Goal: Task Accomplishment & Management: Use online tool/utility

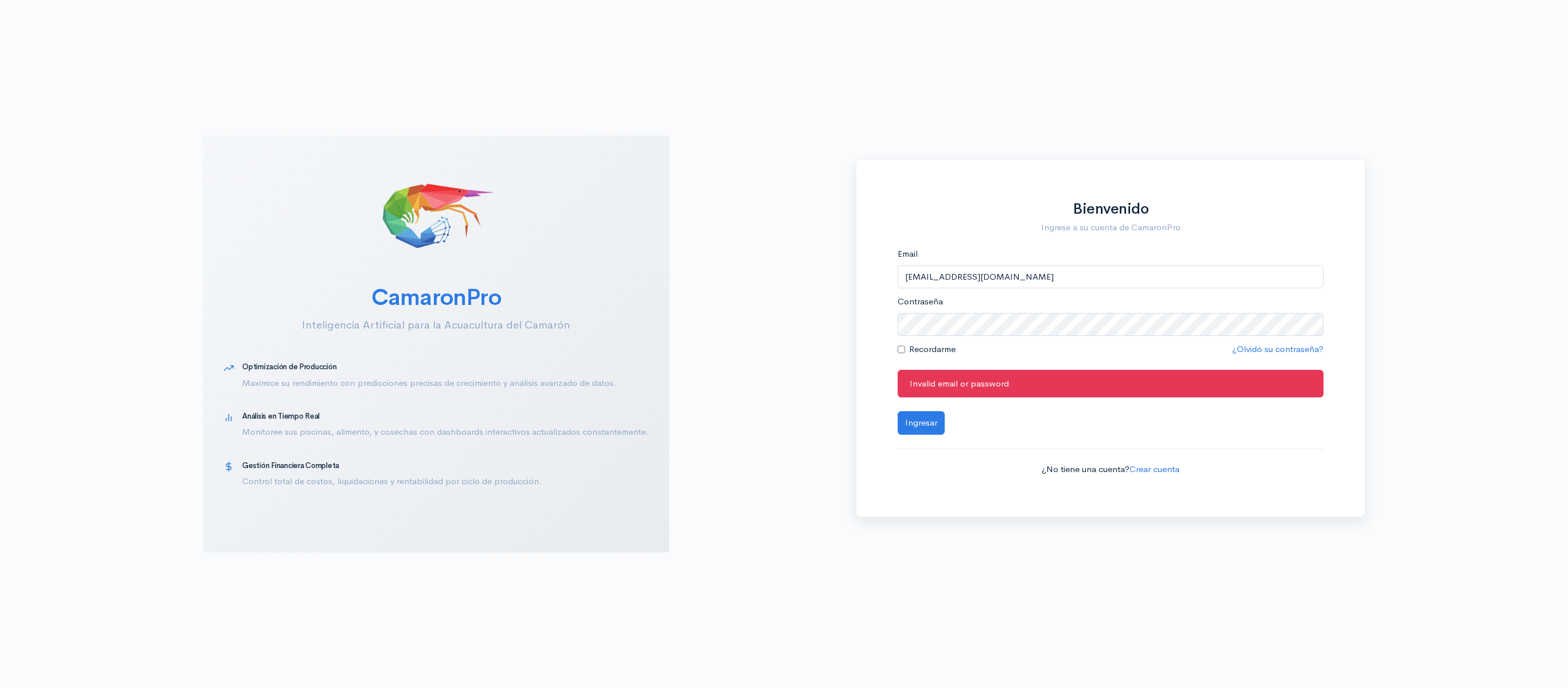
click at [897, 411] on button "Ingresar" at bounding box center [921, 423] width 47 height 24
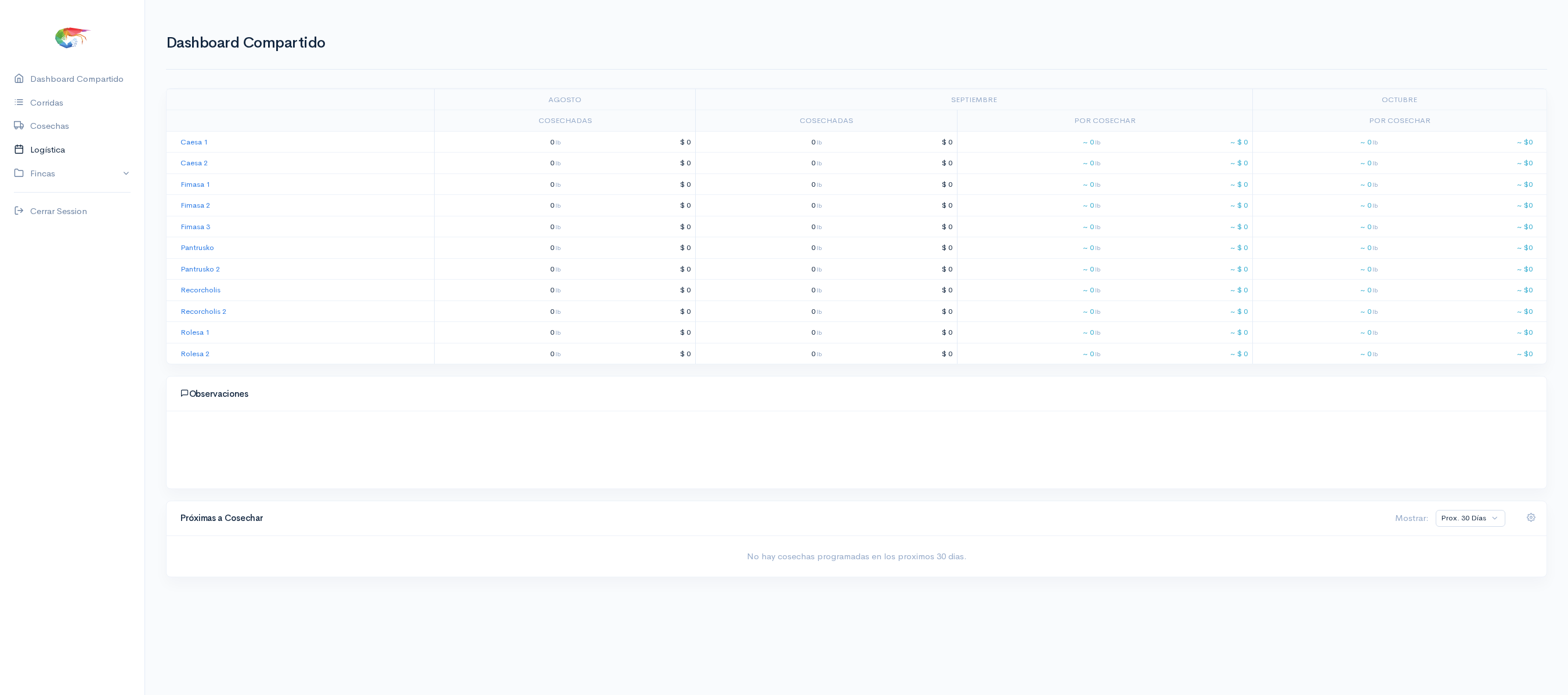
click at [44, 147] on link "Logística" at bounding box center [72, 149] width 145 height 24
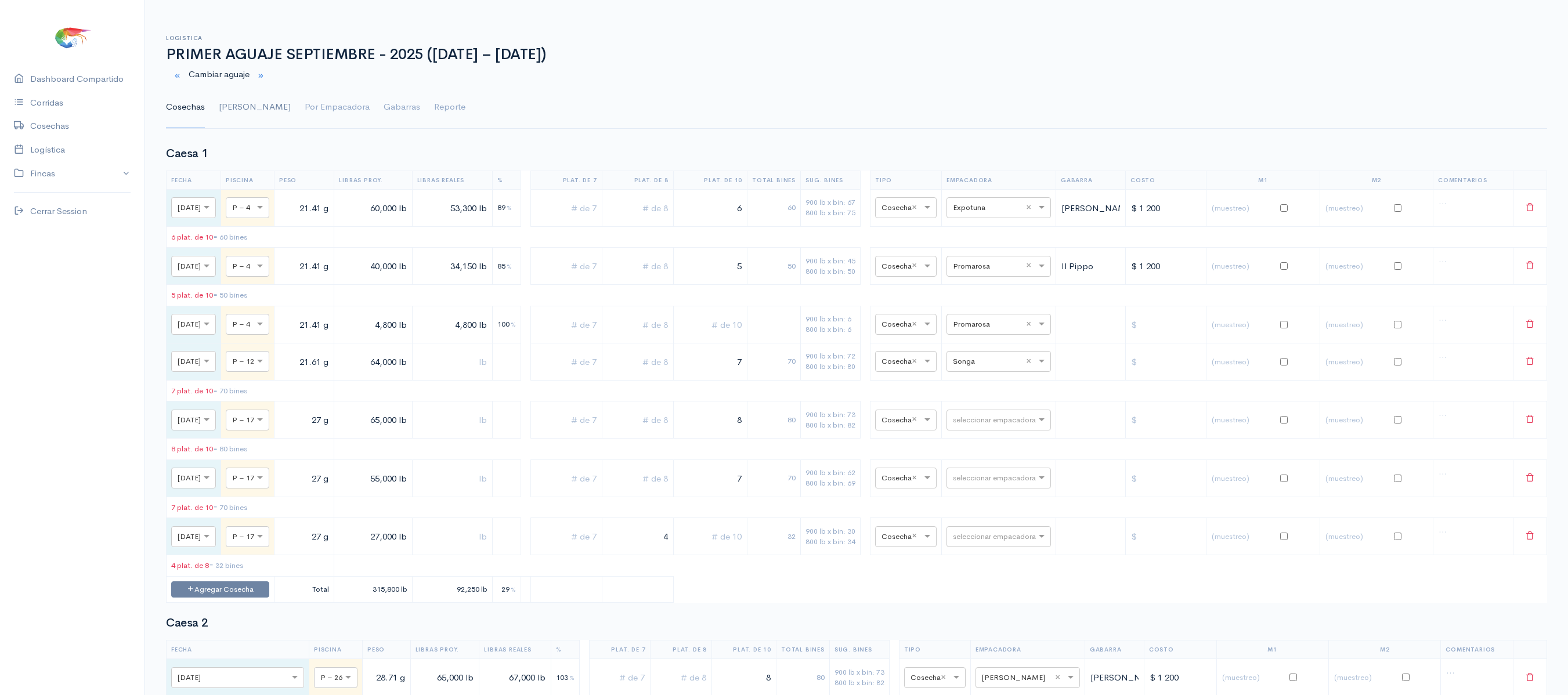
click at [239, 114] on link "[PERSON_NAME]" at bounding box center [255, 107] width 72 height 42
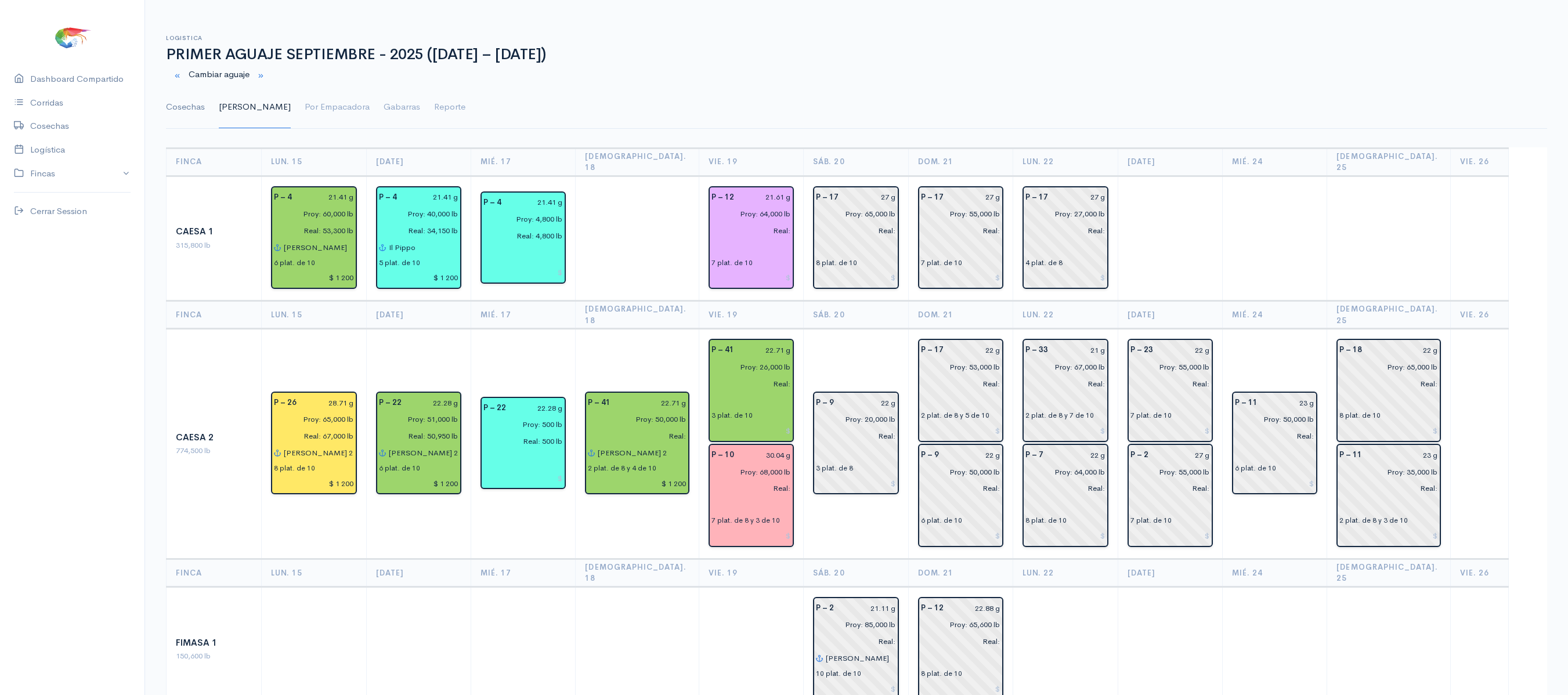
click at [176, 105] on link "Cosechas" at bounding box center [185, 107] width 39 height 42
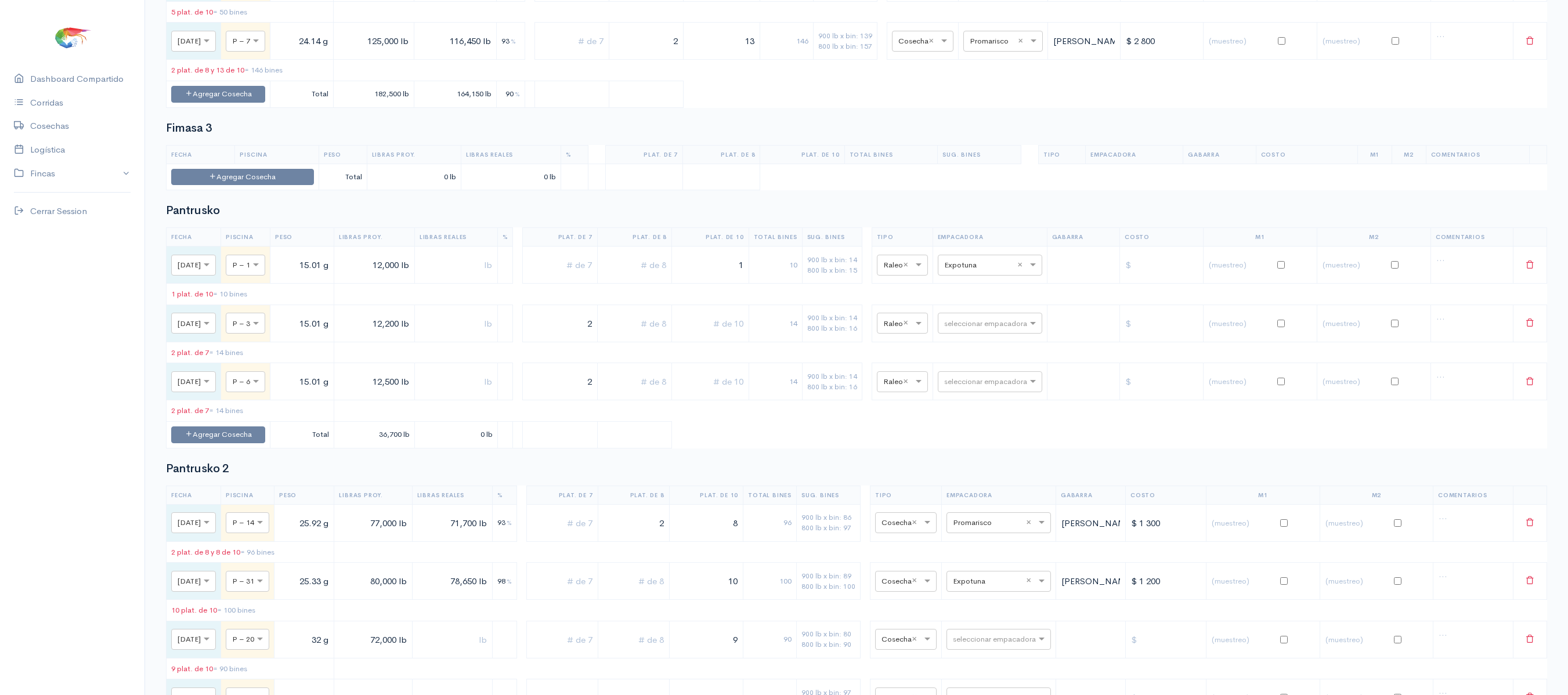
scroll to position [1948, 0]
click at [990, 270] on input "text" at bounding box center [979, 263] width 71 height 13
type input "son"
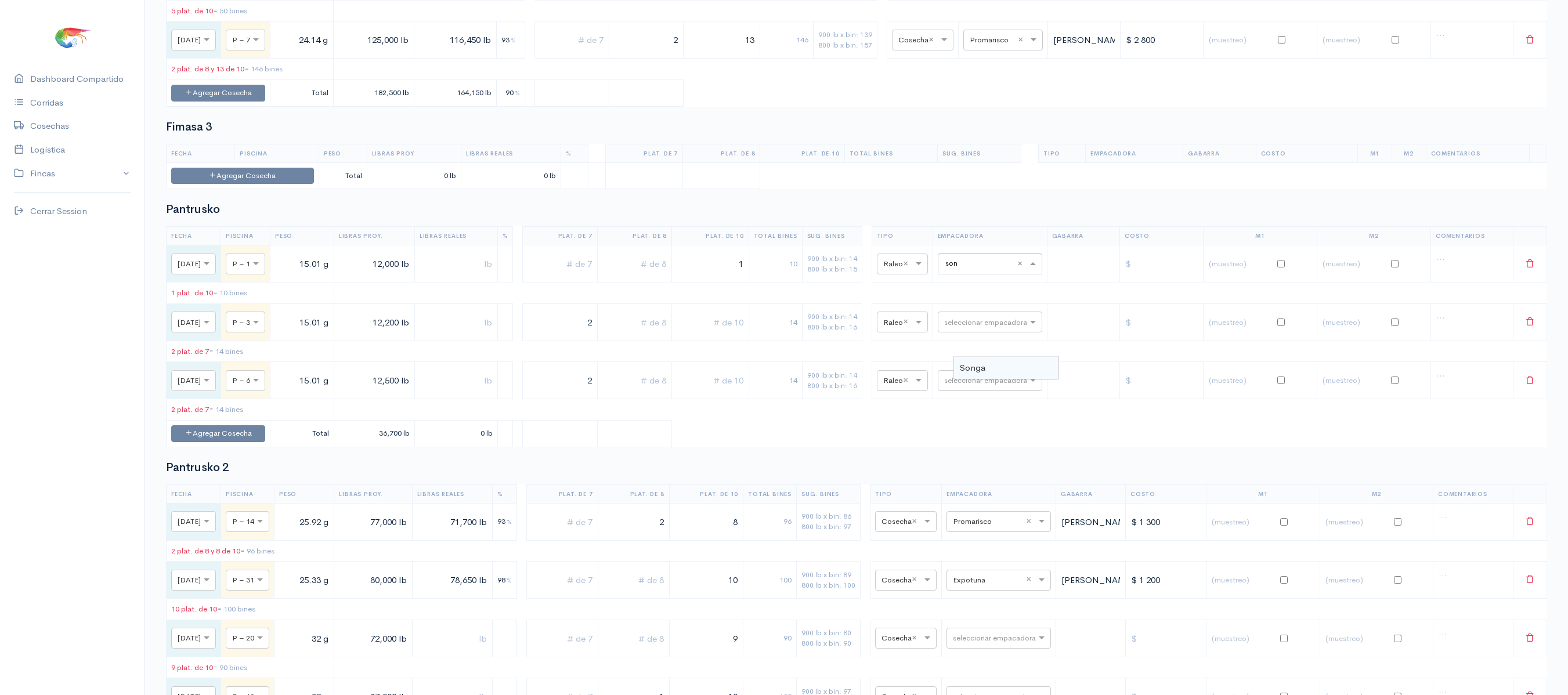
click at [999, 373] on div "Songa" at bounding box center [1007, 368] width 105 height 23
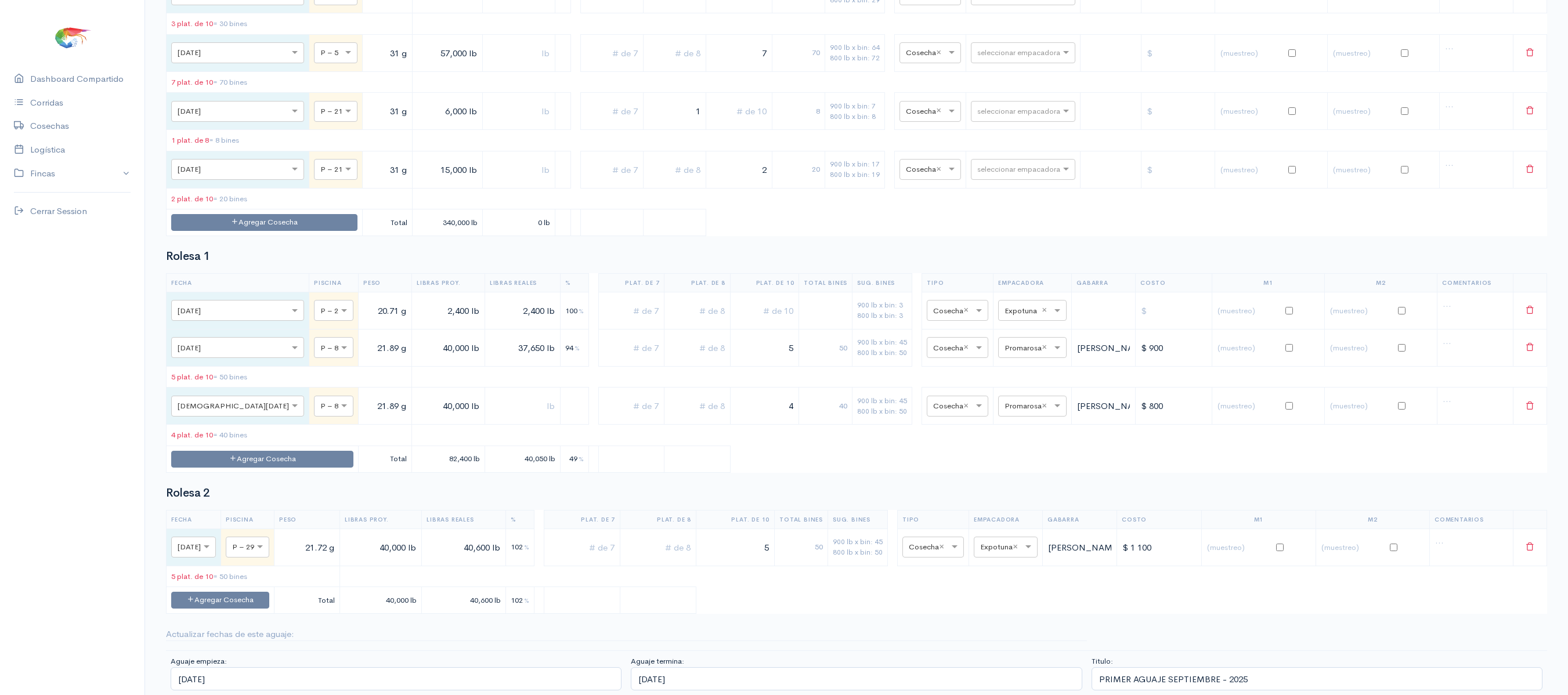
scroll to position [3735, 0]
click at [269, 601] on button "Agregar Cosecha" at bounding box center [220, 600] width 98 height 17
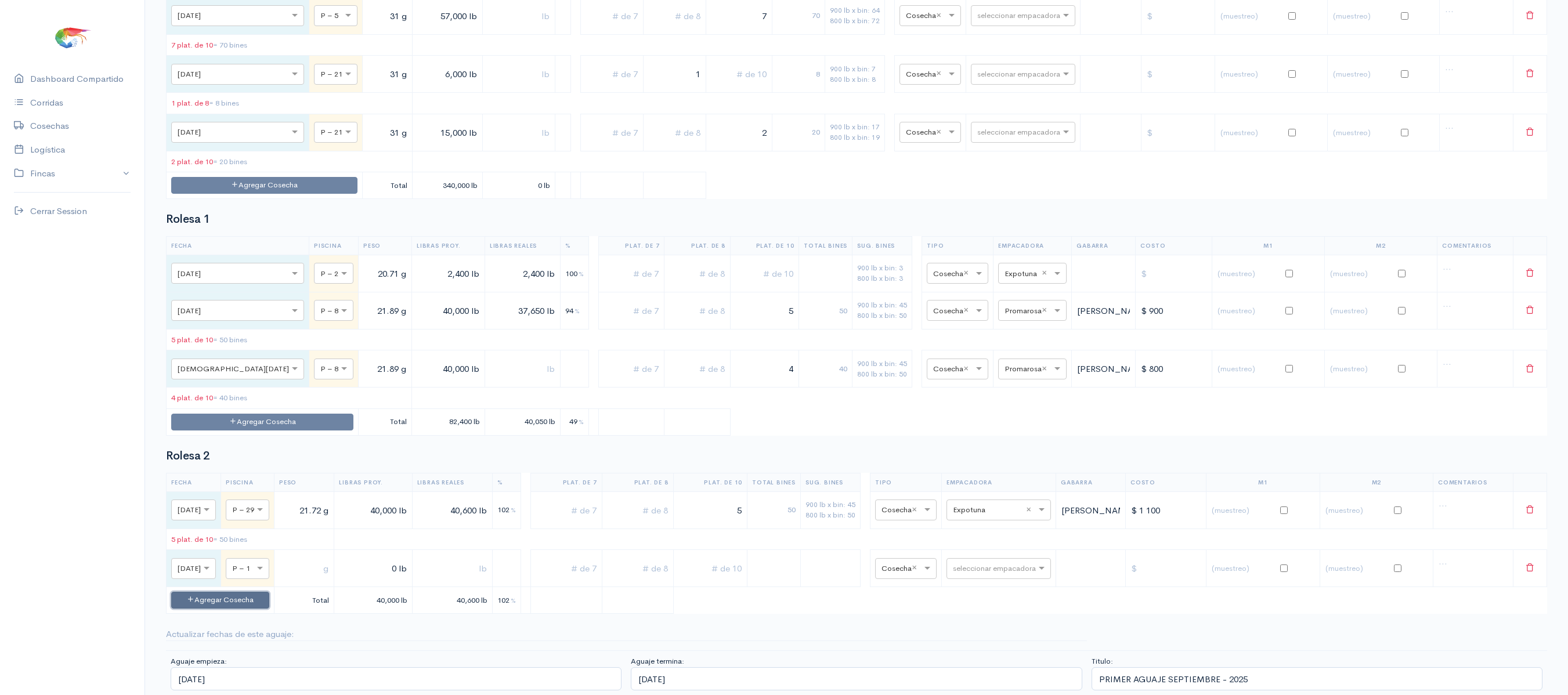
click at [263, 609] on button "Agregar Cosecha" at bounding box center [220, 600] width 98 height 17
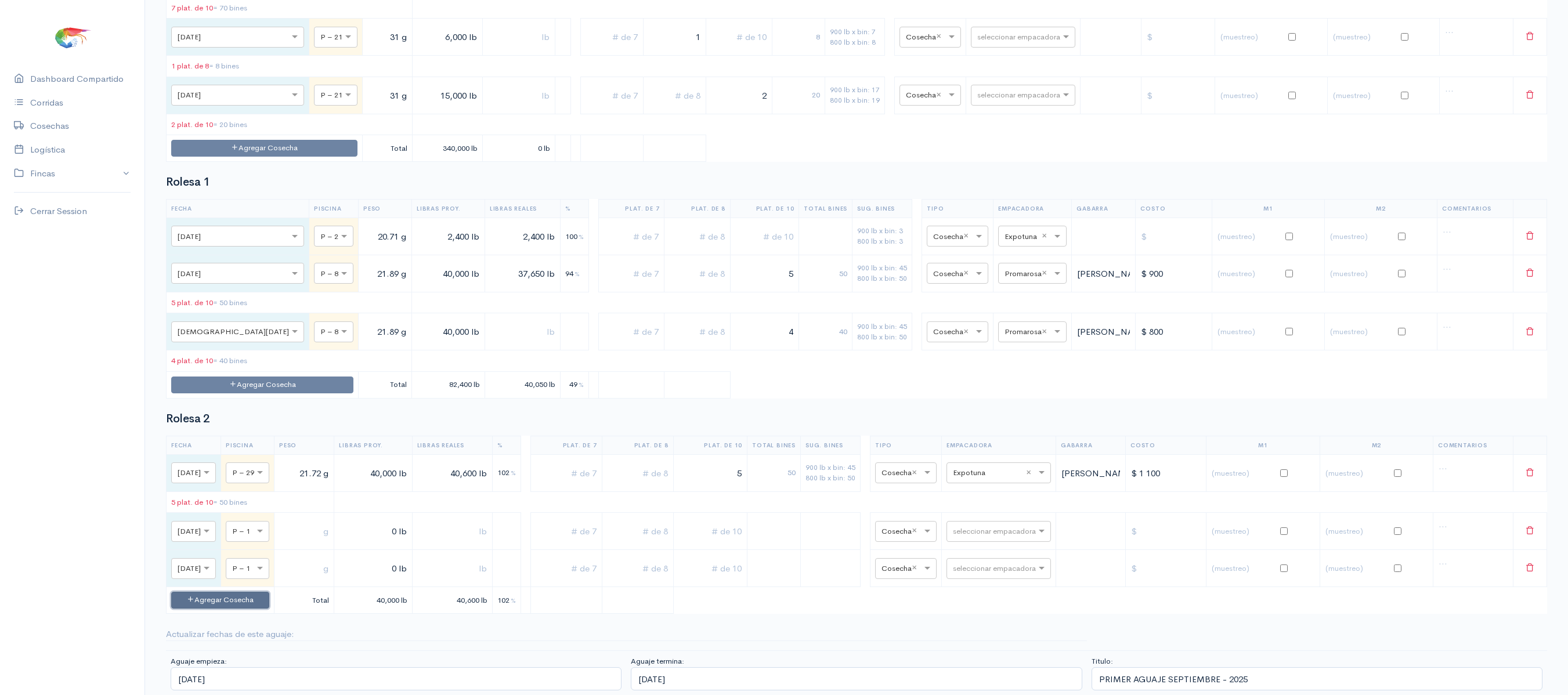
scroll to position [3813, 0]
click at [269, 599] on button "Agregar Cosecha" at bounding box center [220, 600] width 98 height 17
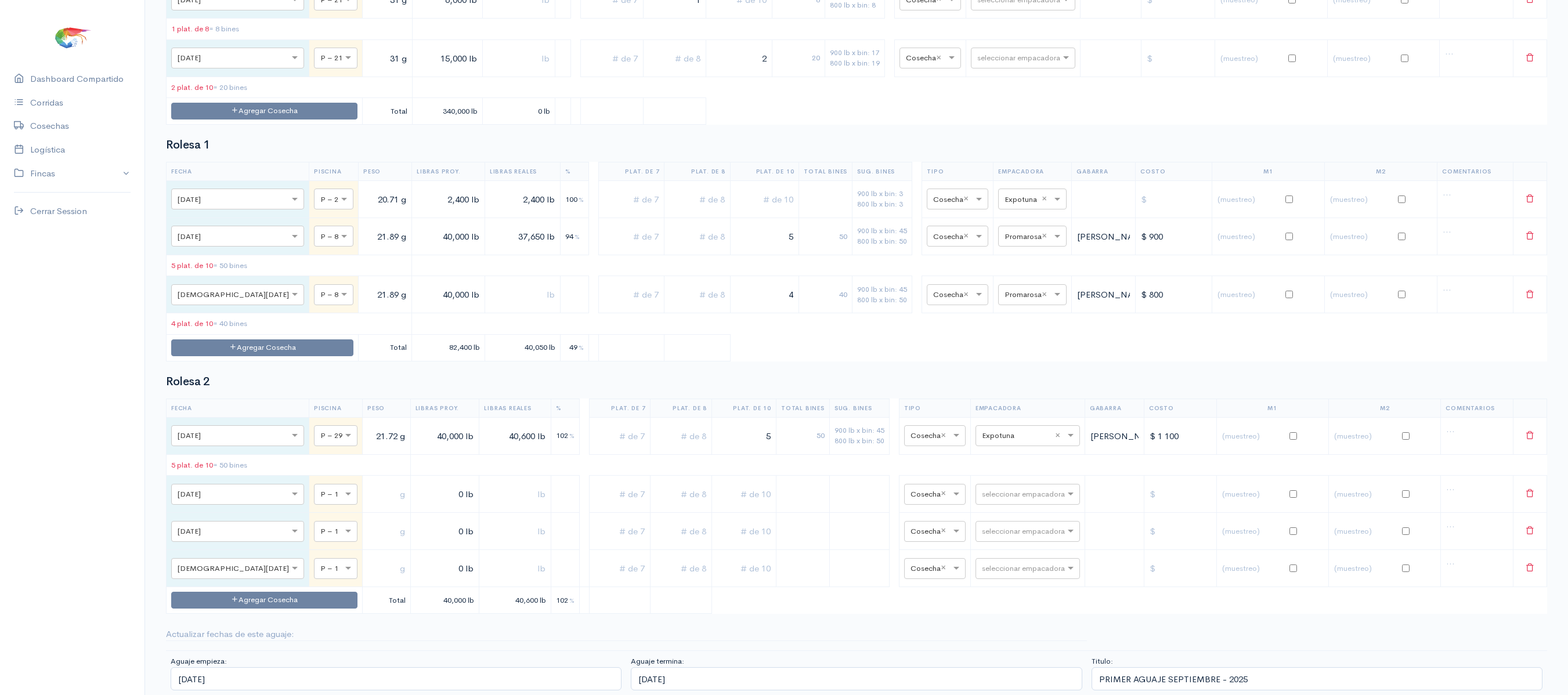
click at [266, 614] on td "Agregar Cosecha" at bounding box center [265, 600] width 196 height 27
click at [263, 609] on button "Agregar Cosecha" at bounding box center [264, 600] width 186 height 17
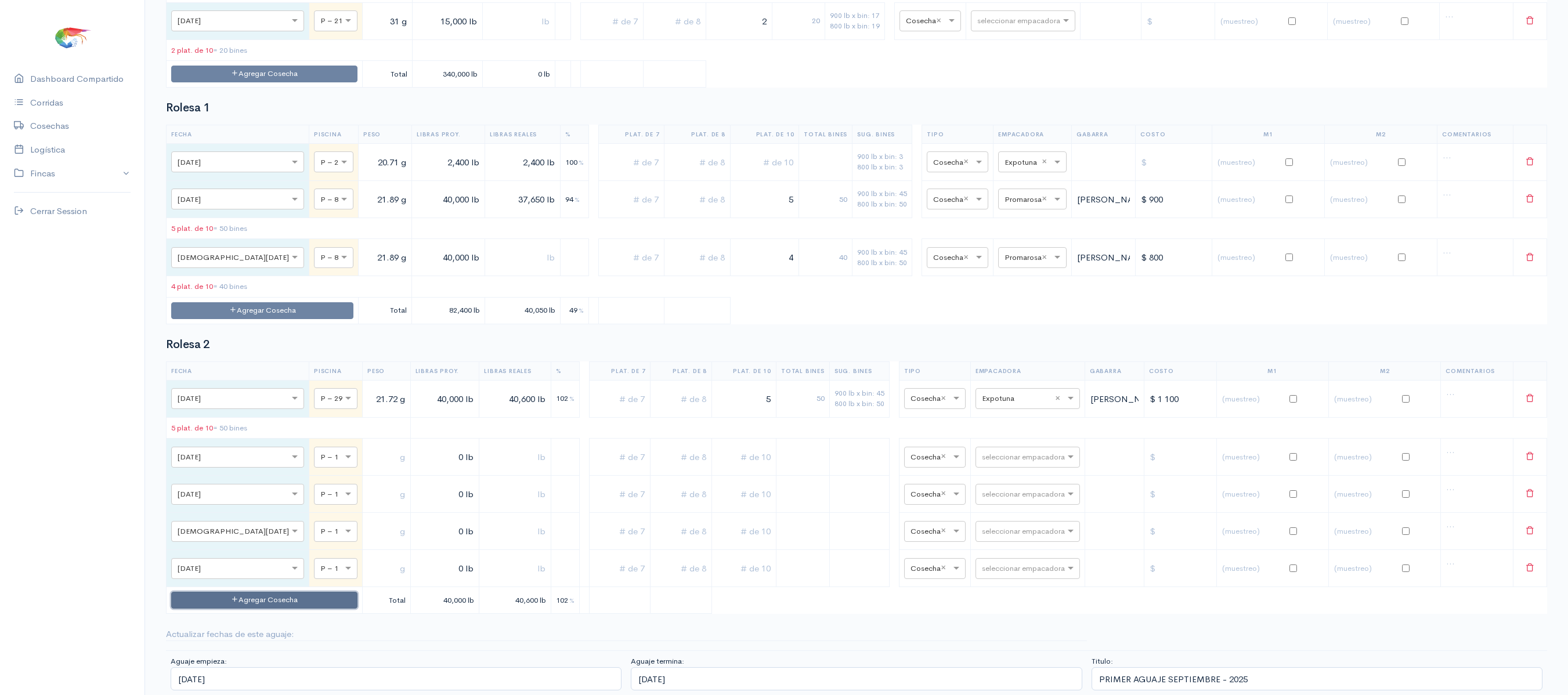
scroll to position [3890, 0]
click at [298, 344] on div "Rolesa 2 Fecha Piscina Peso Libras Proy. Libras Reales % Plat. de 7 Plat. de 8 …" at bounding box center [856, 476] width 1381 height 276
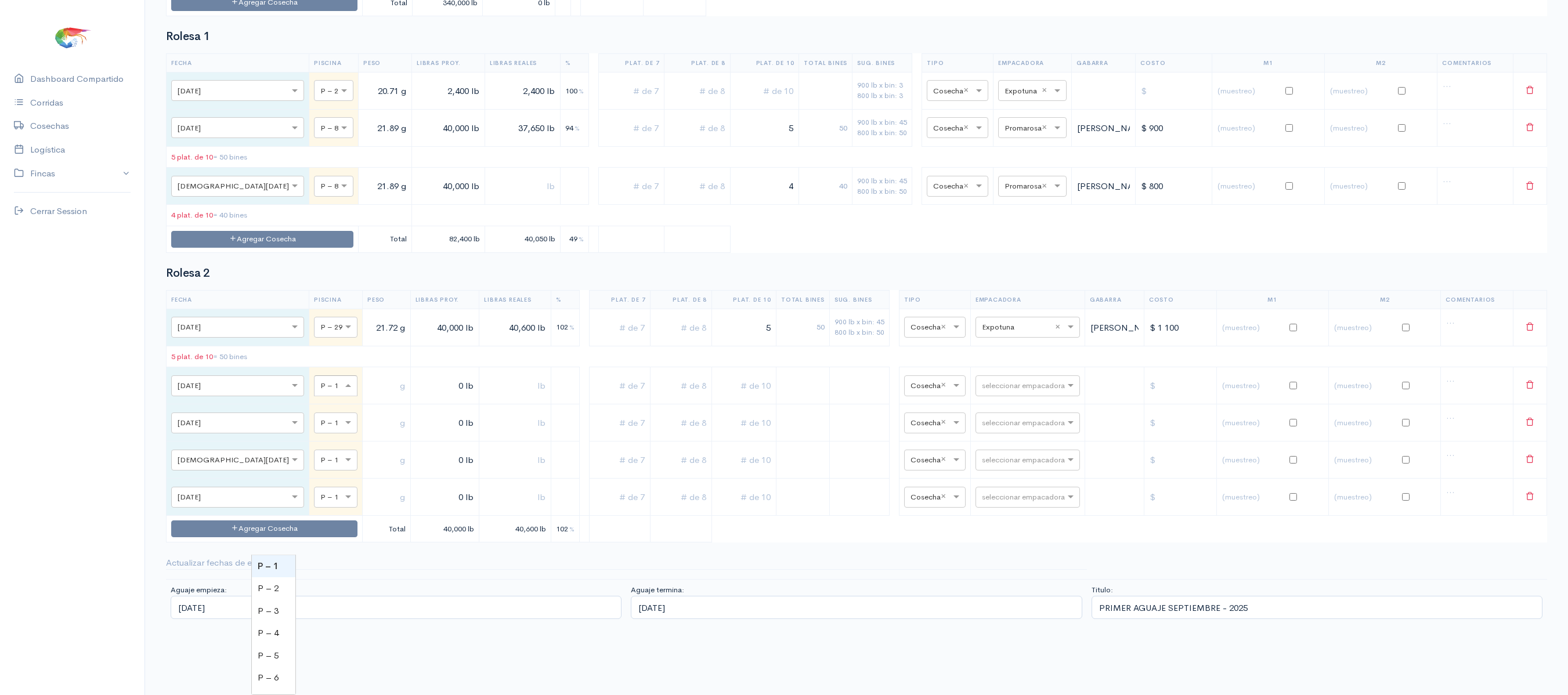
click at [314, 392] on div at bounding box center [335, 385] width 42 height 13
type input "21"
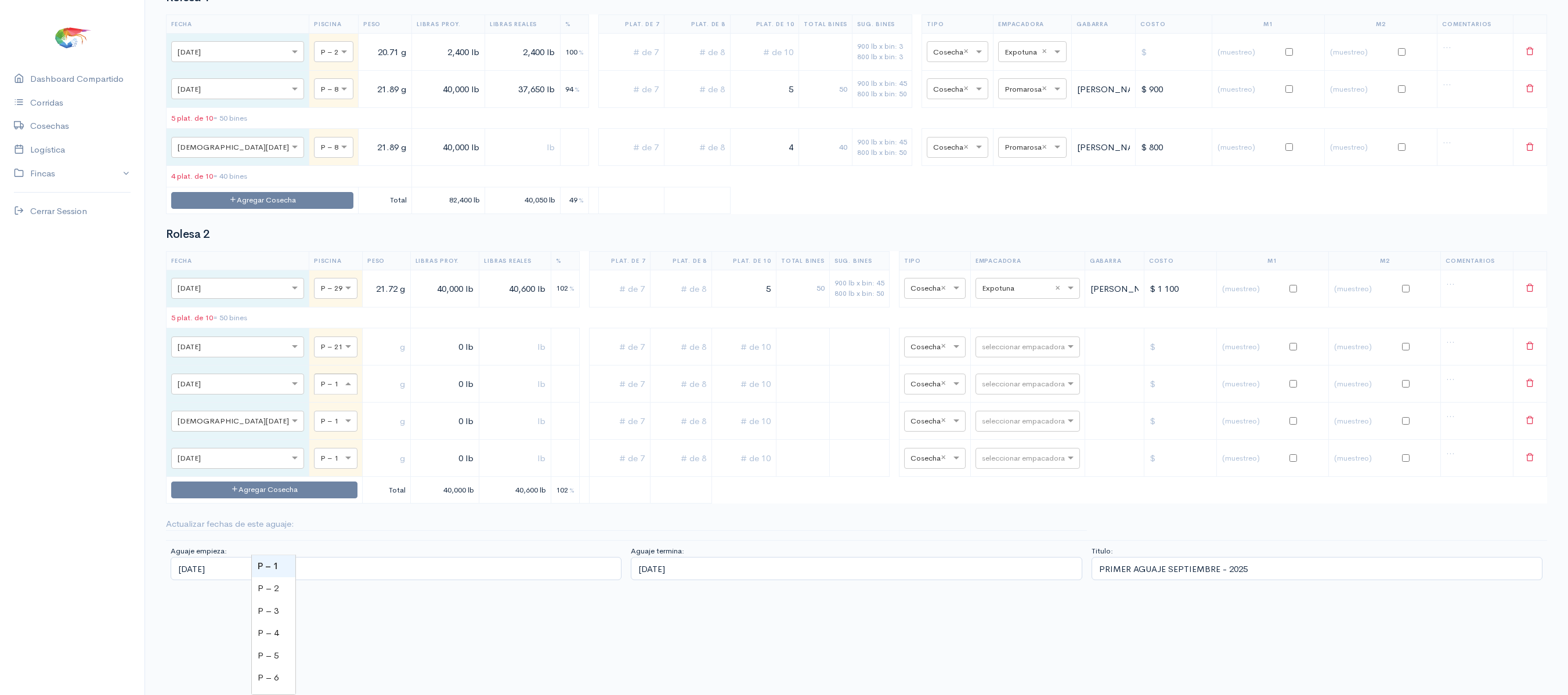
click at [314, 390] on div at bounding box center [335, 383] width 42 height 13
type input "22"
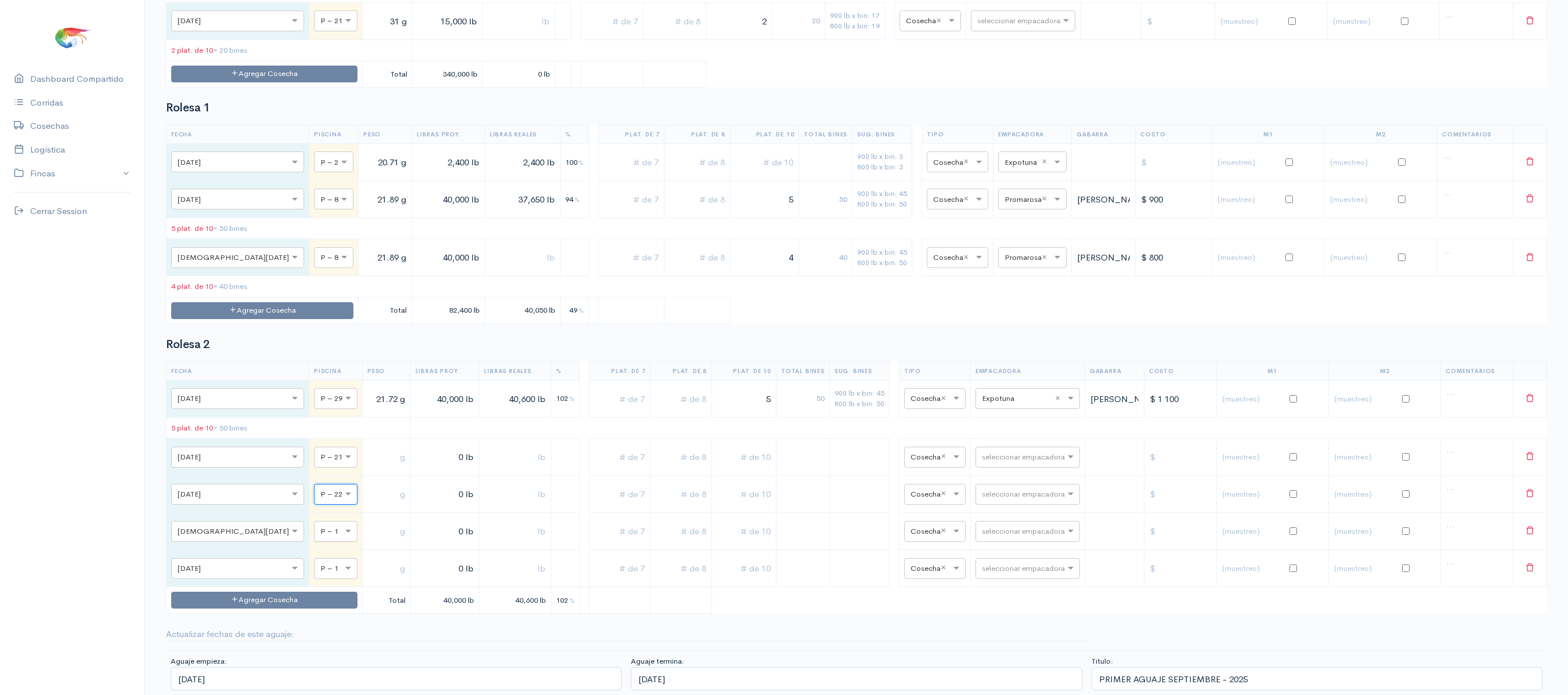
click at [314, 534] on div "× P – 1" at bounding box center [336, 531] width 43 height 21
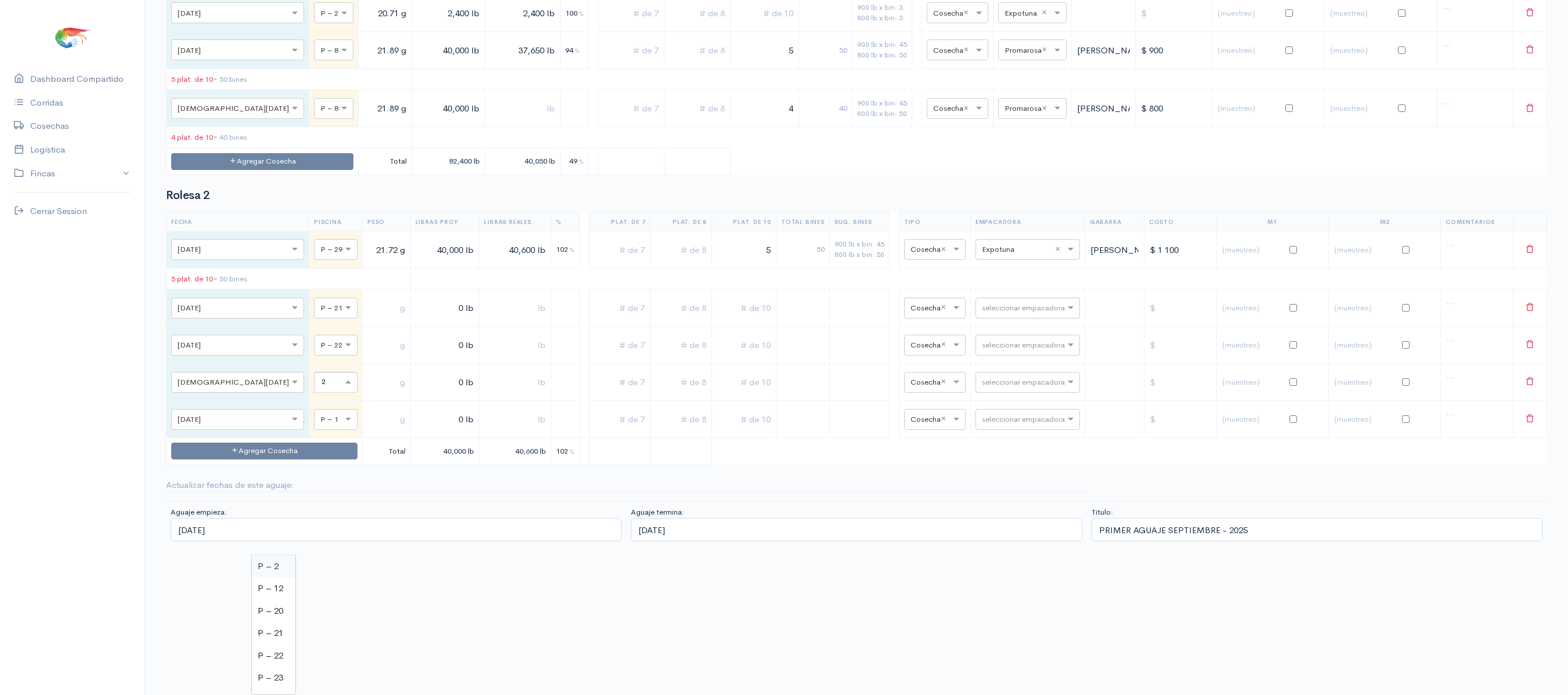
type input "26"
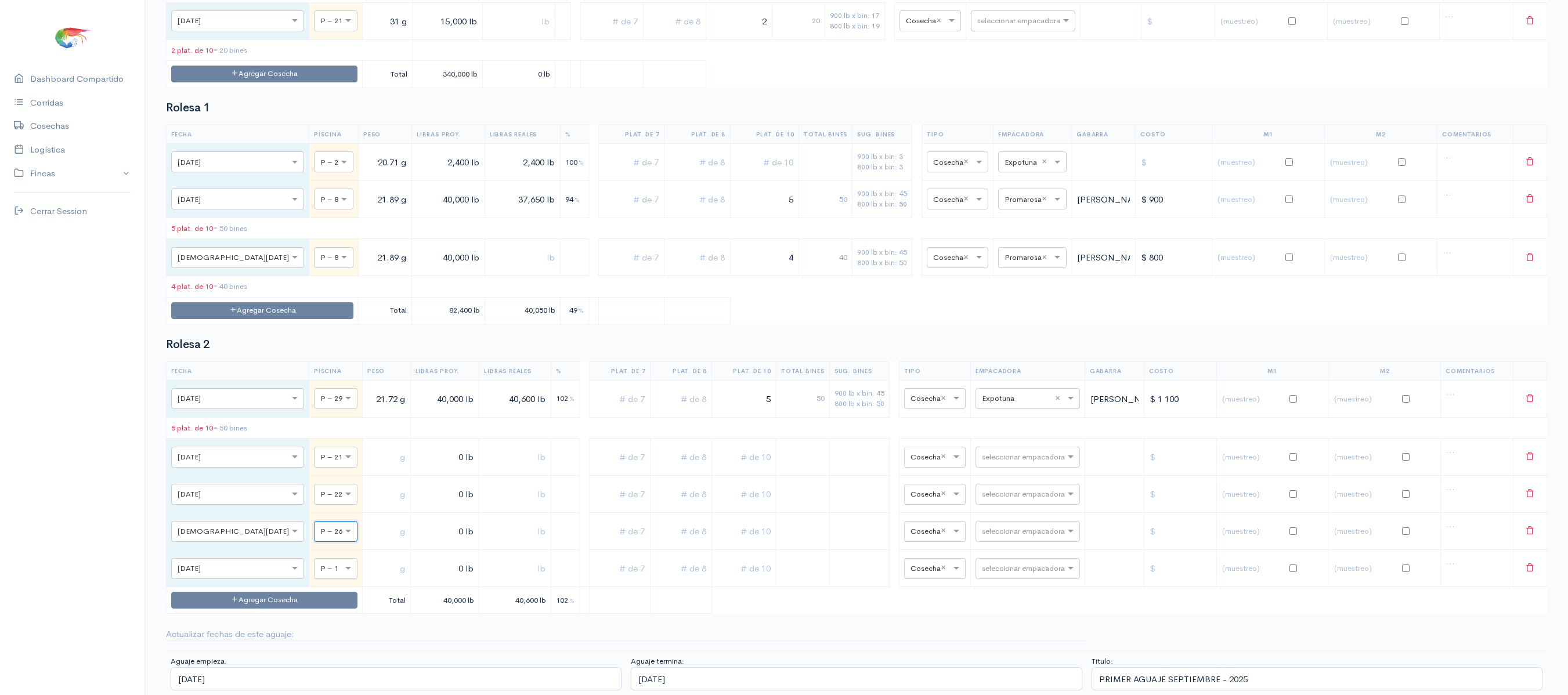
click at [320, 565] on input "text" at bounding box center [325, 568] width 10 height 13
type input "30"
click at [362, 439] on td at bounding box center [386, 457] width 48 height 37
click at [367, 445] on input "text" at bounding box center [386, 457] width 39 height 24
type input "23.18 g"
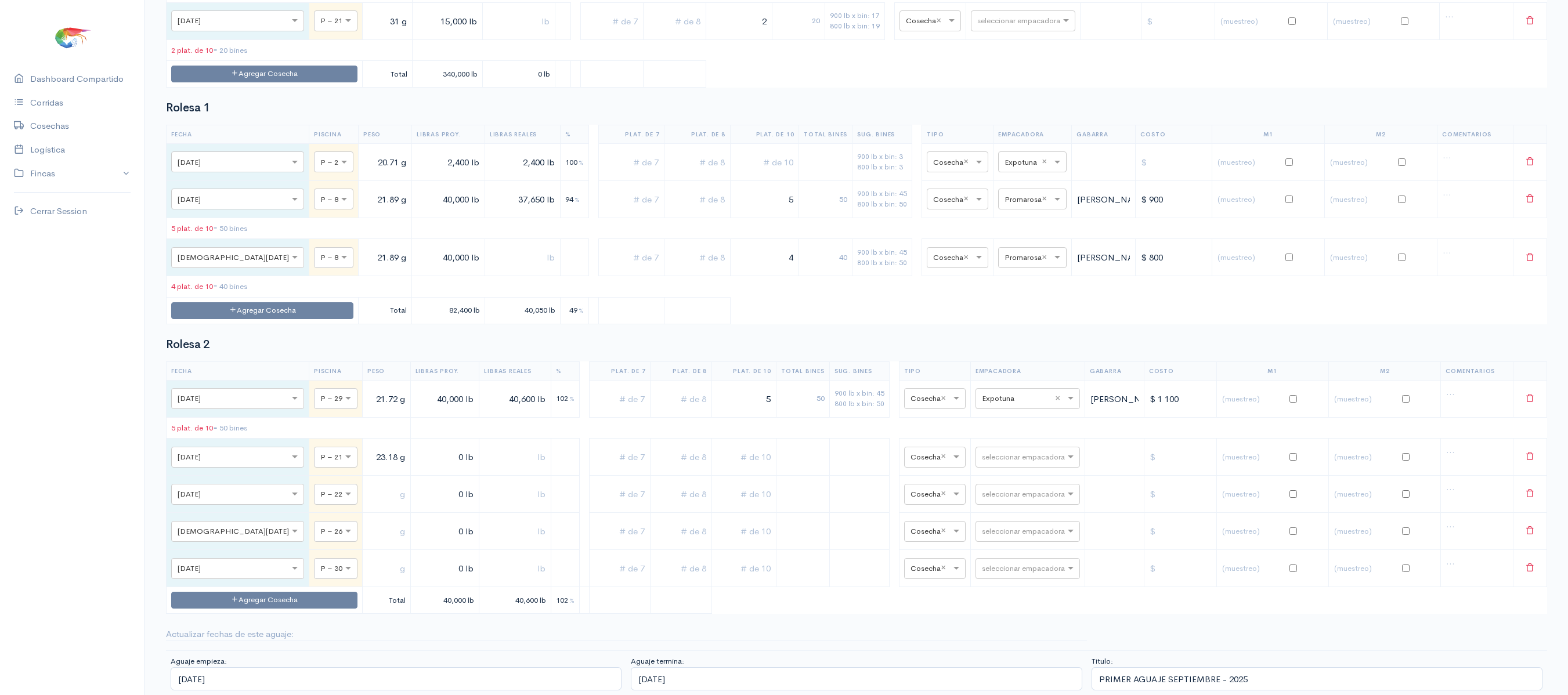
click at [367, 482] on input "text" at bounding box center [386, 494] width 39 height 24
type input "23.74 g"
click at [362, 513] on td at bounding box center [386, 532] width 48 height 37
click at [367, 520] on input "text" at bounding box center [386, 531] width 39 height 24
type input "20.50 g"
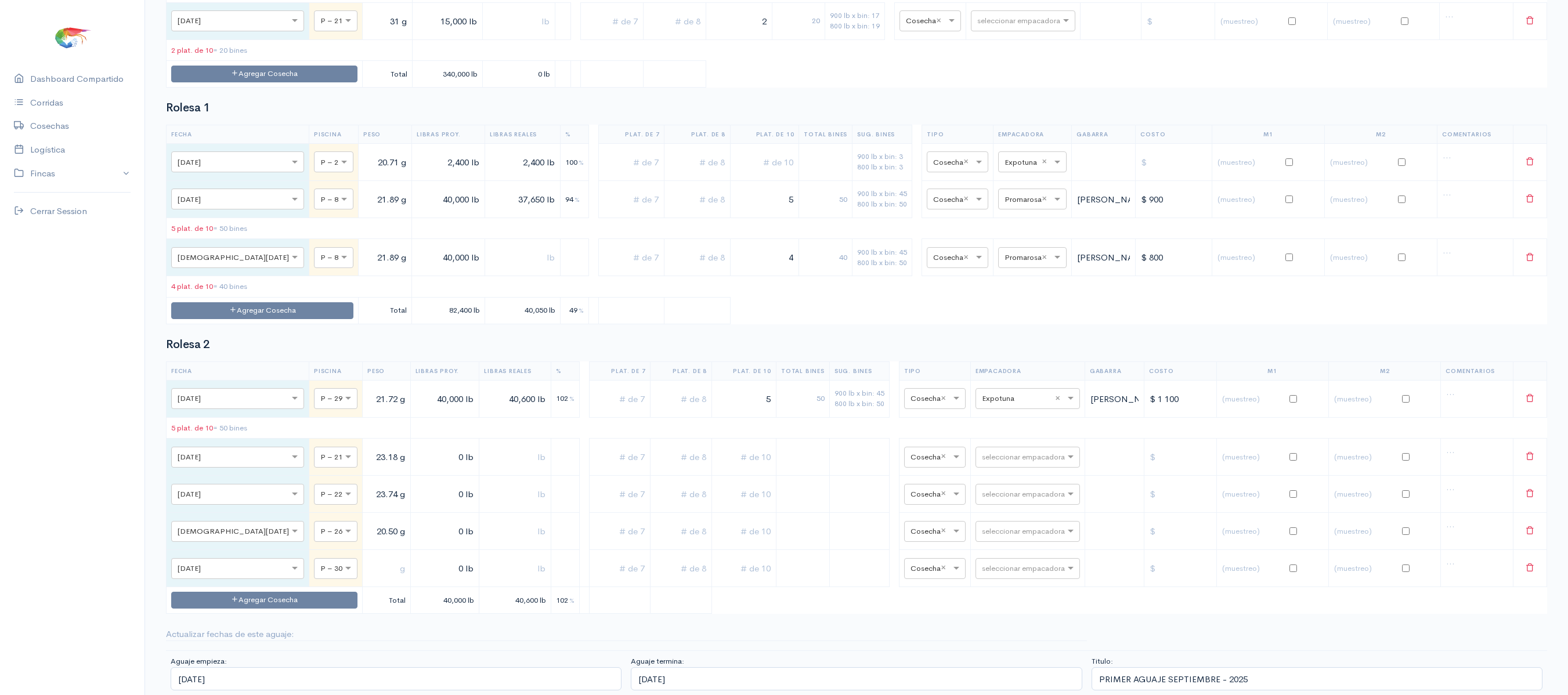
click at [362, 578] on td at bounding box center [386, 568] width 48 height 37
click at [367, 558] on input "text" at bounding box center [386, 568] width 39 height 24
type input "20.87 g"
click at [415, 451] on input "0 lb" at bounding box center [445, 457] width 59 height 24
type input "16,500 lb"
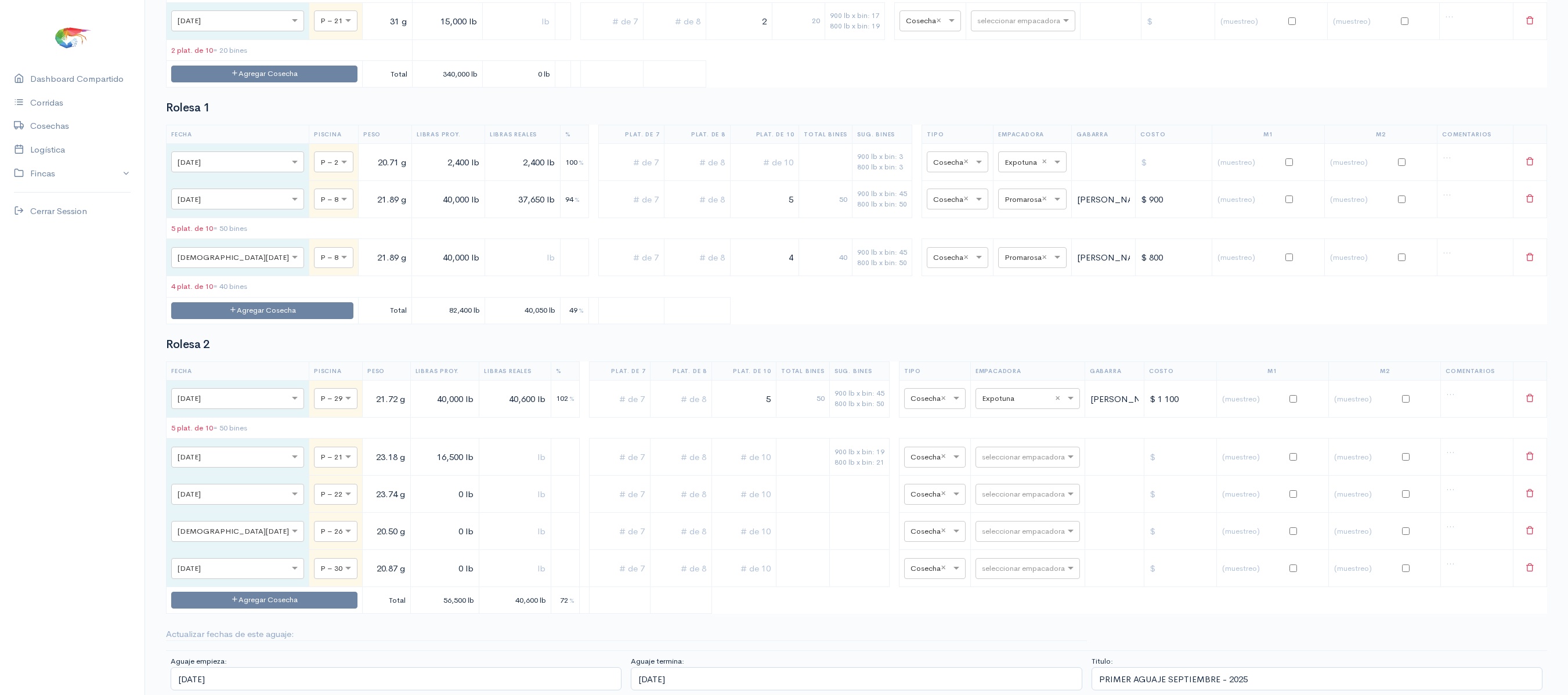
click at [410, 464] on td "16,500 lb" at bounding box center [444, 457] width 69 height 37
click at [415, 482] on input "0 lb" at bounding box center [445, 494] width 59 height 24
type input "18,000 lb"
click at [415, 519] on input "0 lb" at bounding box center [445, 531] width 59 height 24
type input "10,000 lb"
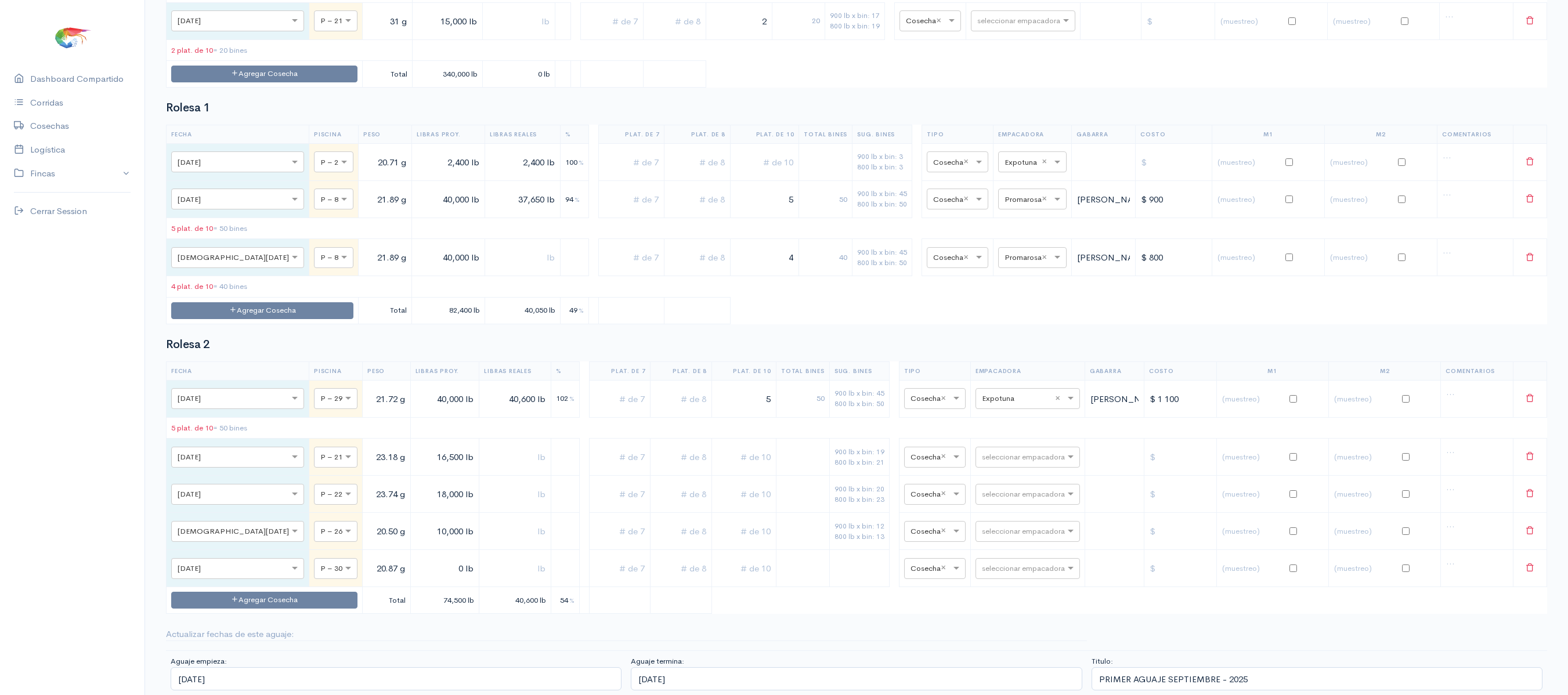
click at [415, 557] on input "0 lb" at bounding box center [445, 568] width 59 height 24
type input "9,500 lb"
click at [736, 445] on input "text" at bounding box center [743, 457] width 54 height 24
click at [674, 451] on input "text" at bounding box center [681, 457] width 52 height 24
click at [721, 449] on input "text" at bounding box center [743, 457] width 54 height 24
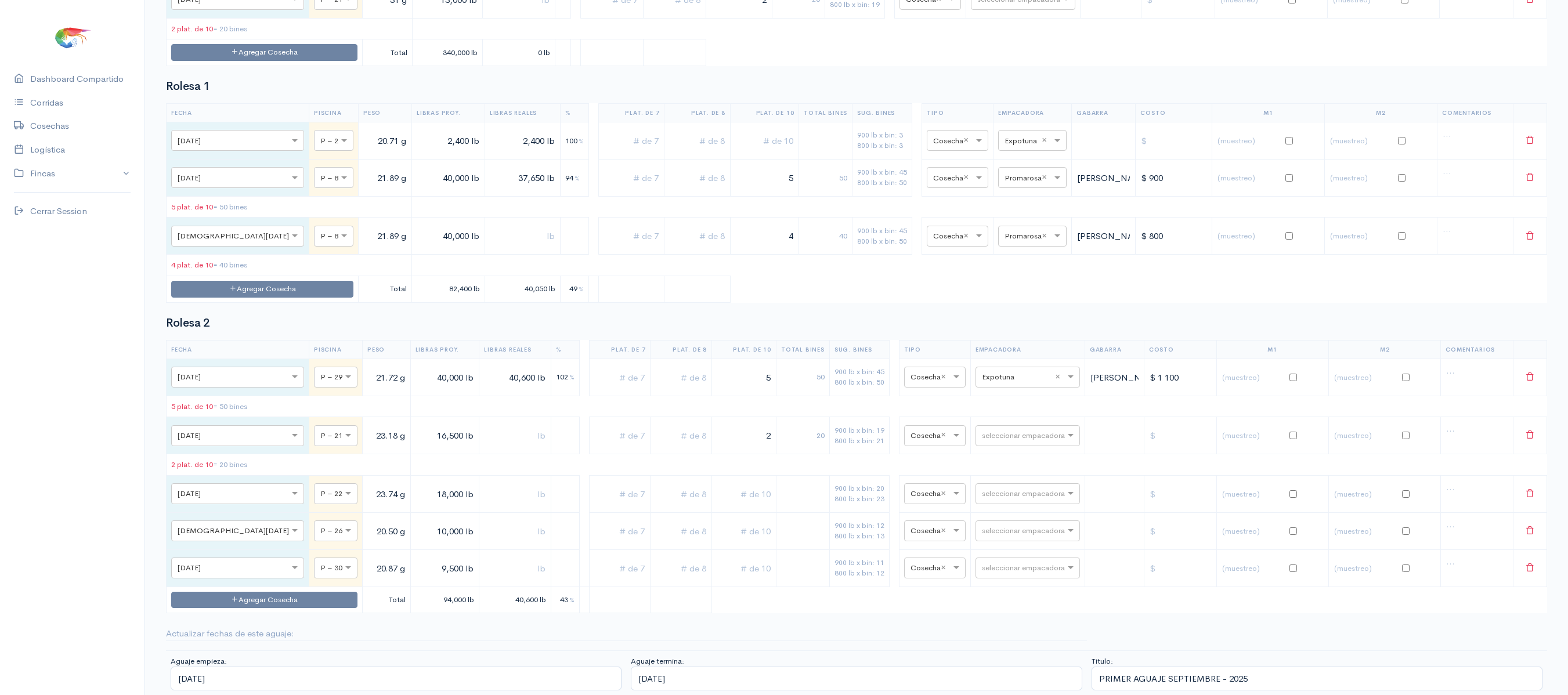
type input "2"
click at [739, 506] on input "text" at bounding box center [743, 494] width 54 height 24
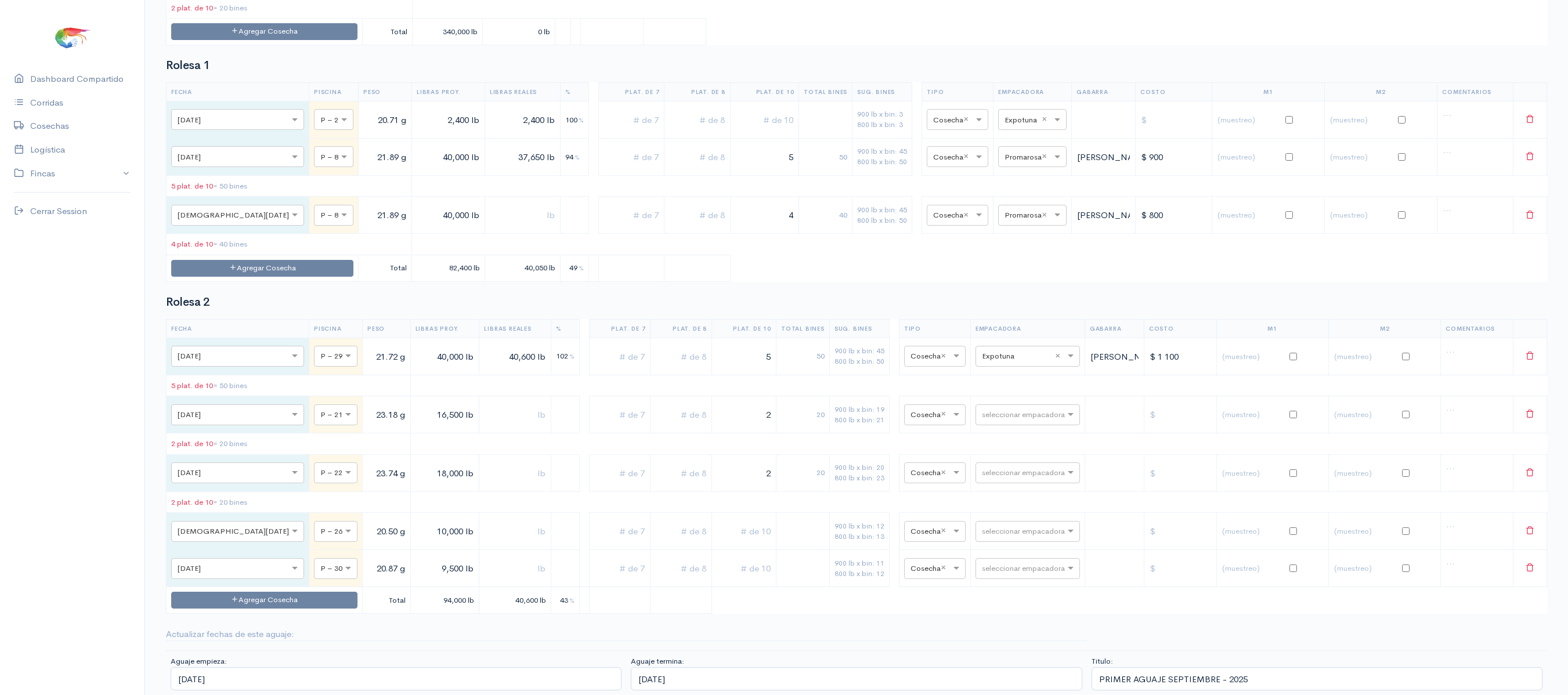
type input "2"
click at [731, 543] on input "text" at bounding box center [743, 531] width 54 height 24
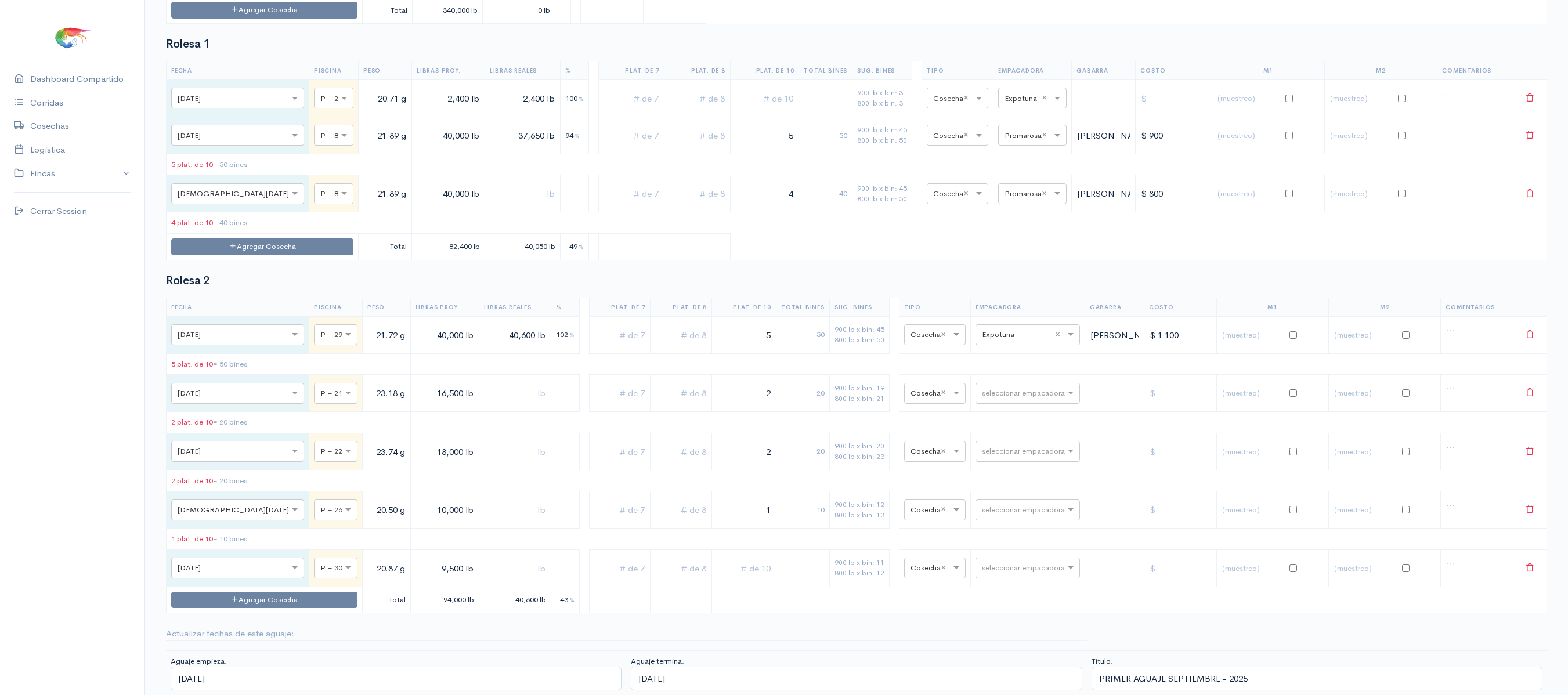
type input "1"
click at [736, 580] on input "text" at bounding box center [743, 568] width 54 height 24
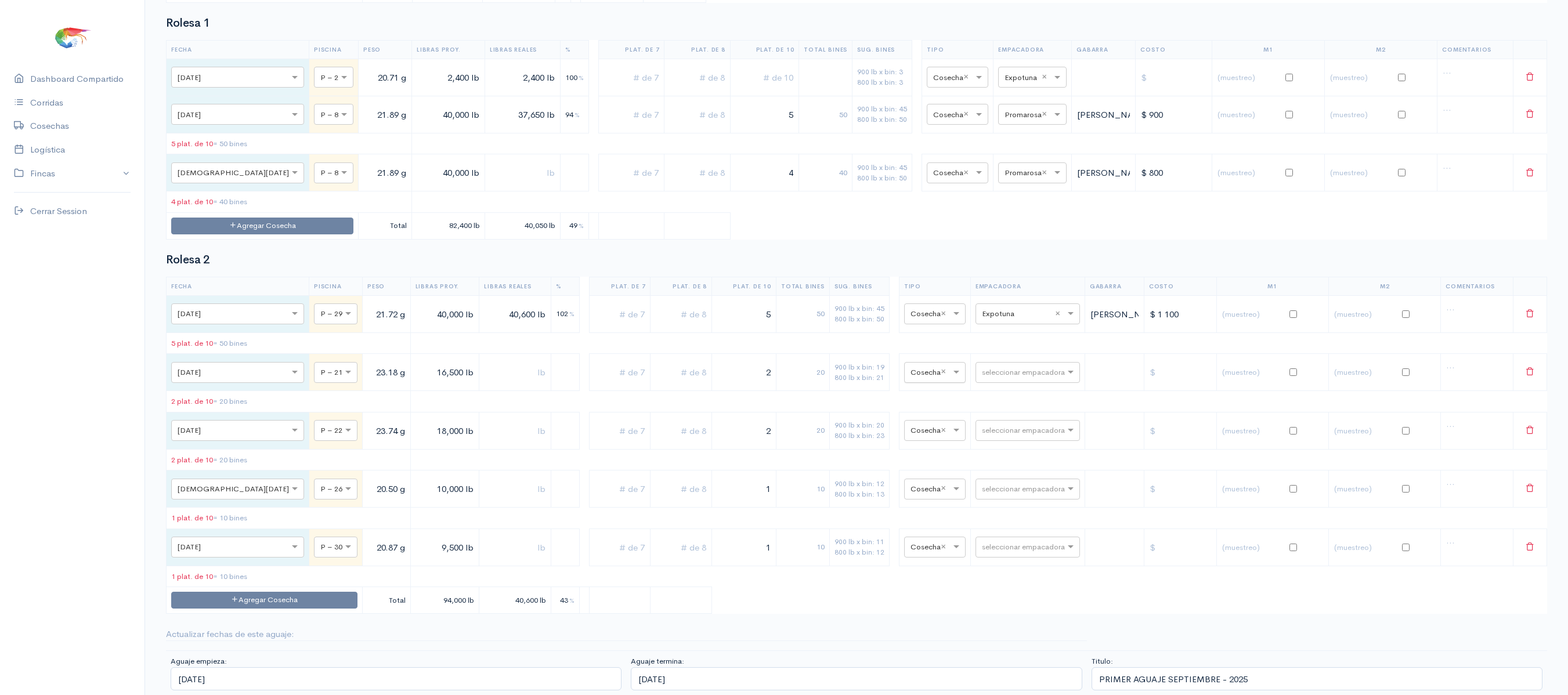
type input "1"
click at [910, 378] on input "text" at bounding box center [924, 372] width 28 height 13
type input "r"
click at [920, 542] on div "Raleo" at bounding box center [921, 553] width 61 height 23
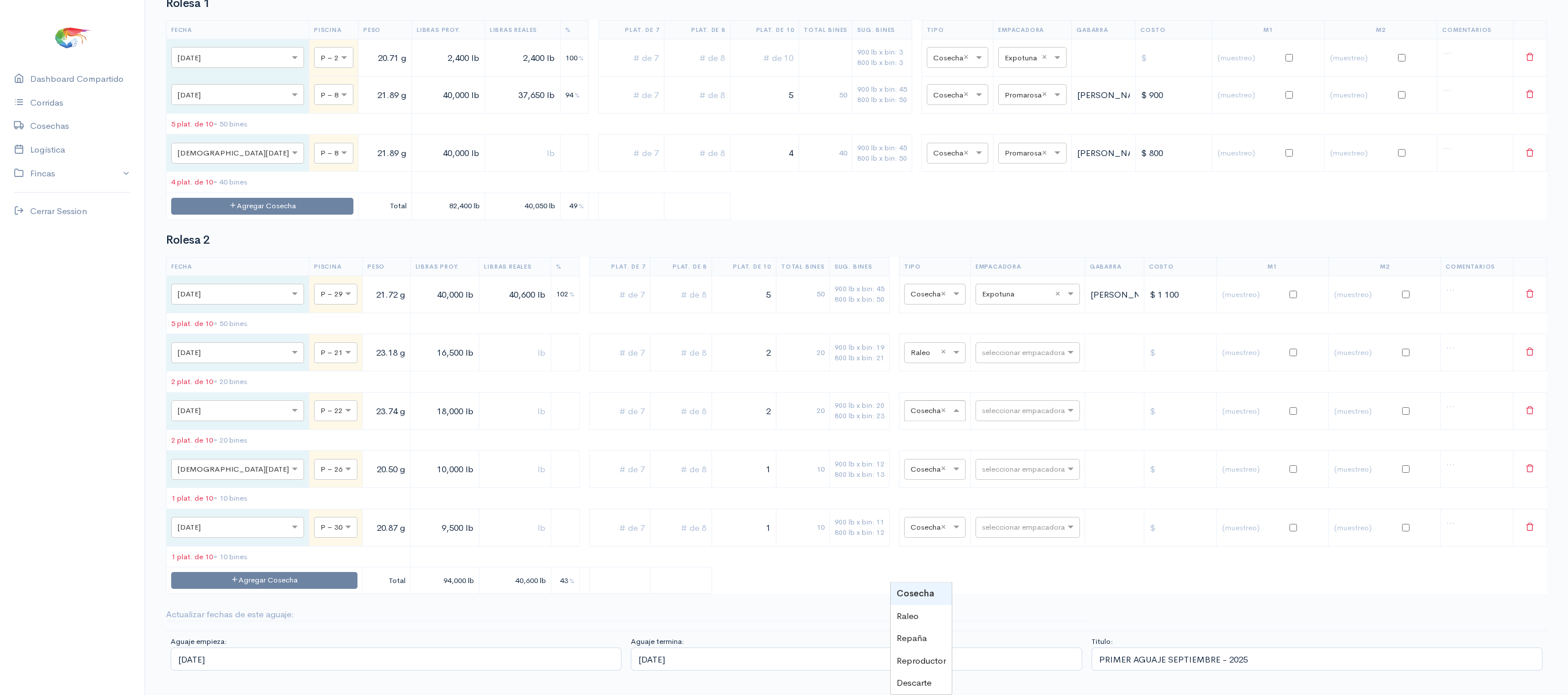
click at [912, 417] on input "text" at bounding box center [924, 410] width 28 height 13
type input "r"
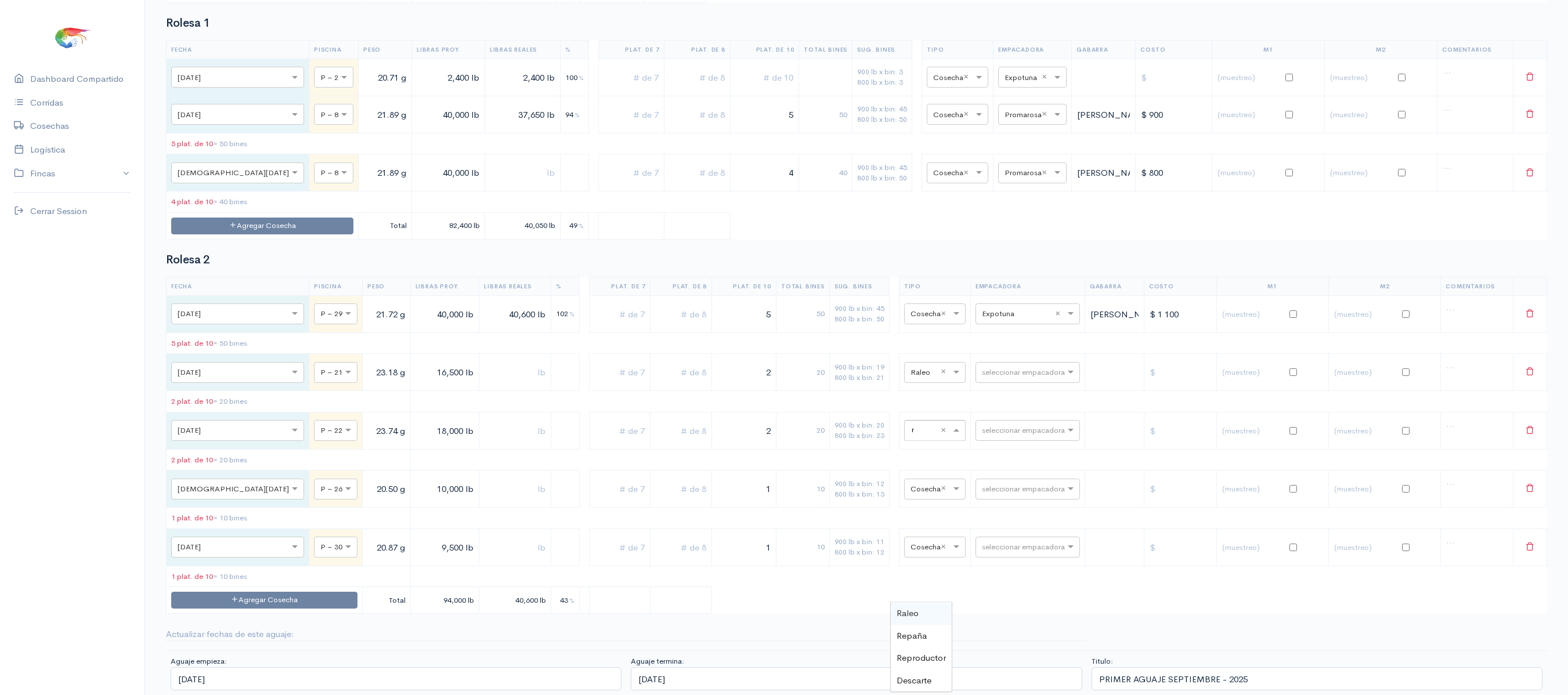
click at [907, 608] on span "Raleo" at bounding box center [907, 613] width 22 height 11
click at [900, 508] on td "× Cosecha ×" at bounding box center [935, 489] width 72 height 37
click at [904, 508] on td "× Cosecha ×" at bounding box center [935, 489] width 72 height 37
click at [910, 495] on input "text" at bounding box center [924, 488] width 28 height 13
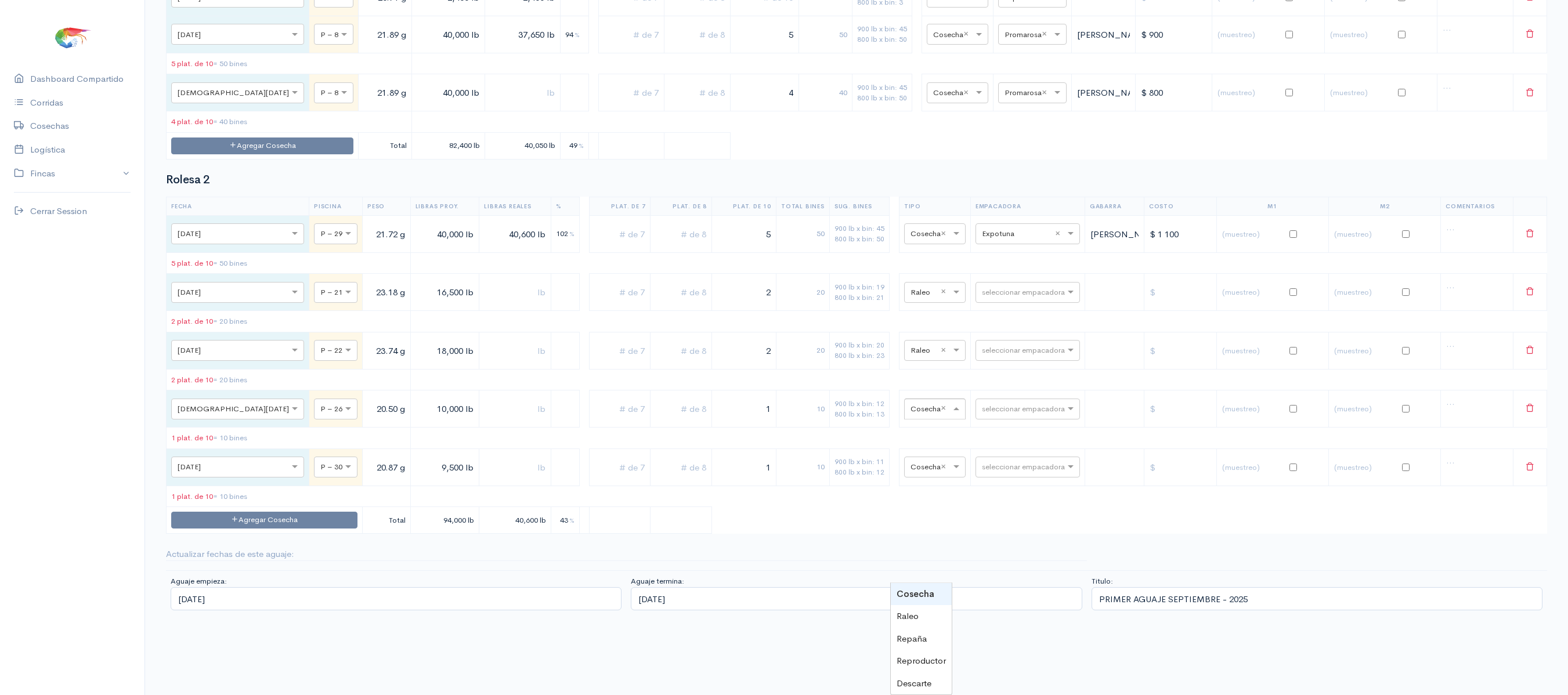
type input "r"
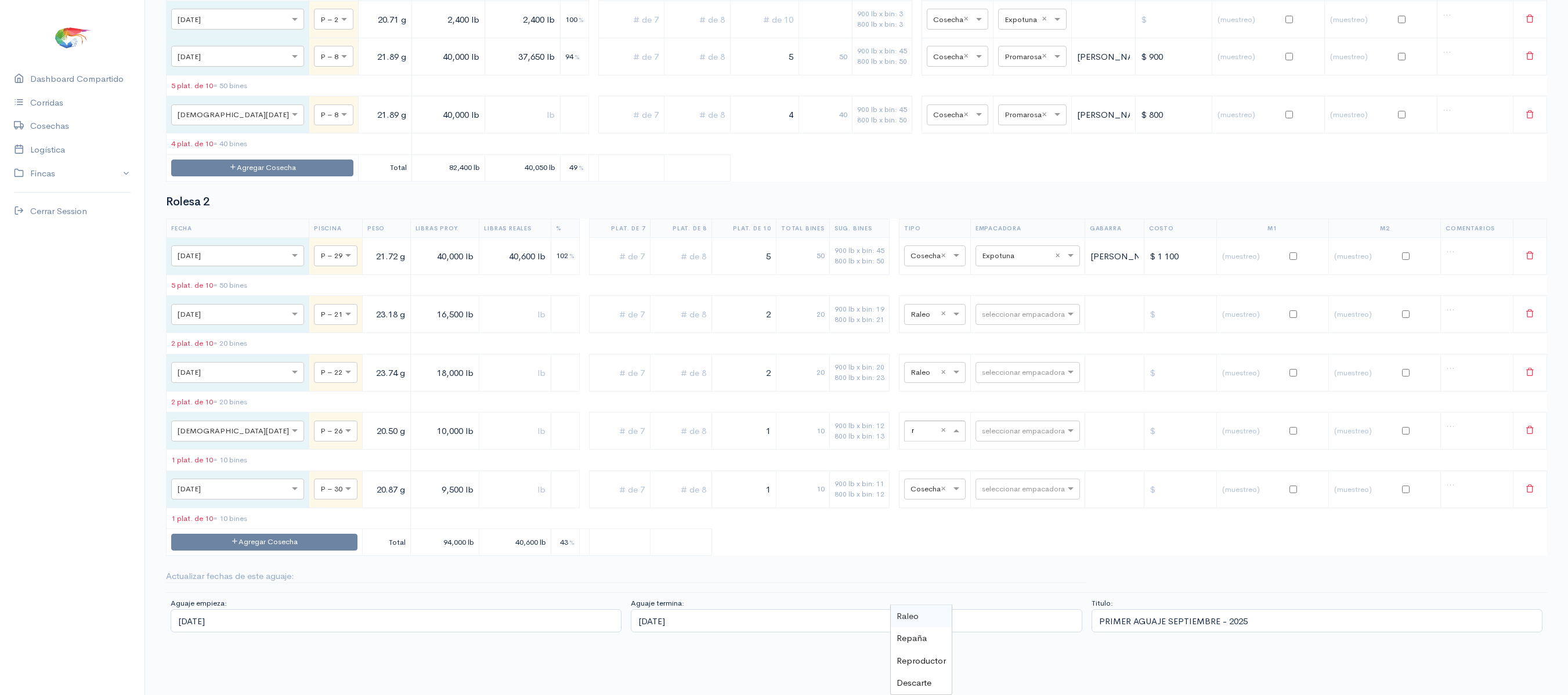
click at [905, 610] on span "Raleo" at bounding box center [907, 616] width 22 height 11
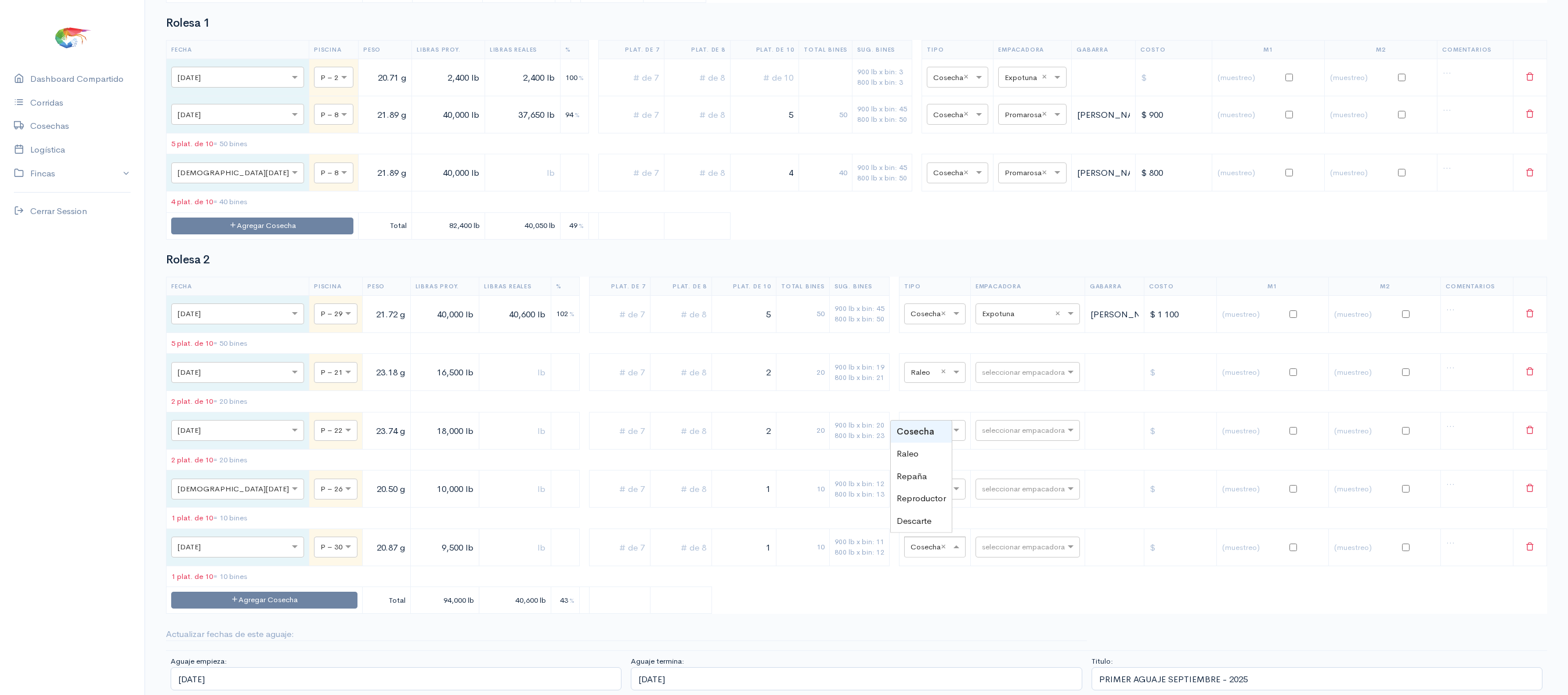
click at [911, 553] on input "text" at bounding box center [924, 546] width 28 height 13
type input "r"
click at [921, 465] on div "Raleo" at bounding box center [921, 454] width 61 height 23
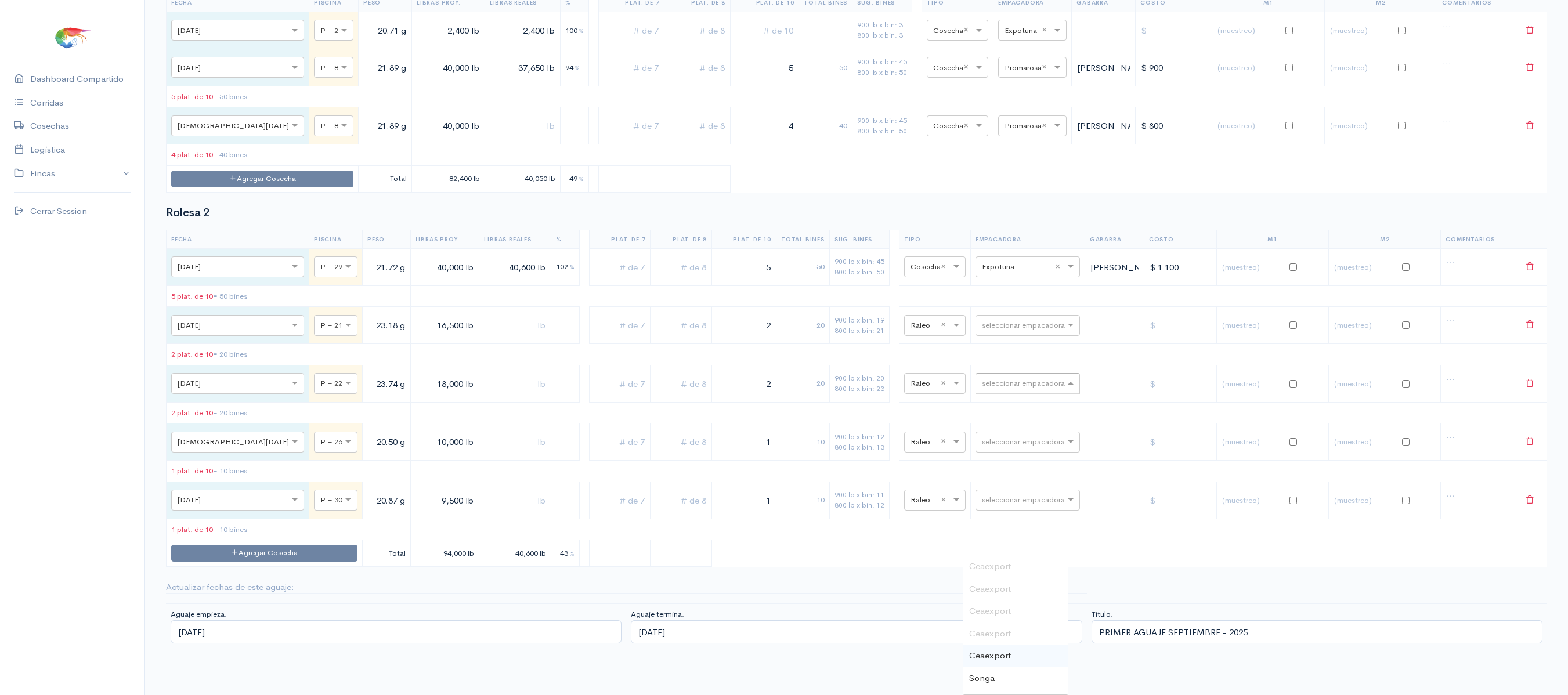
click at [1011, 389] on input "text" at bounding box center [1017, 383] width 71 height 13
type input "expo"
click at [1002, 612] on div "Expotuna" at bounding box center [1015, 623] width 105 height 23
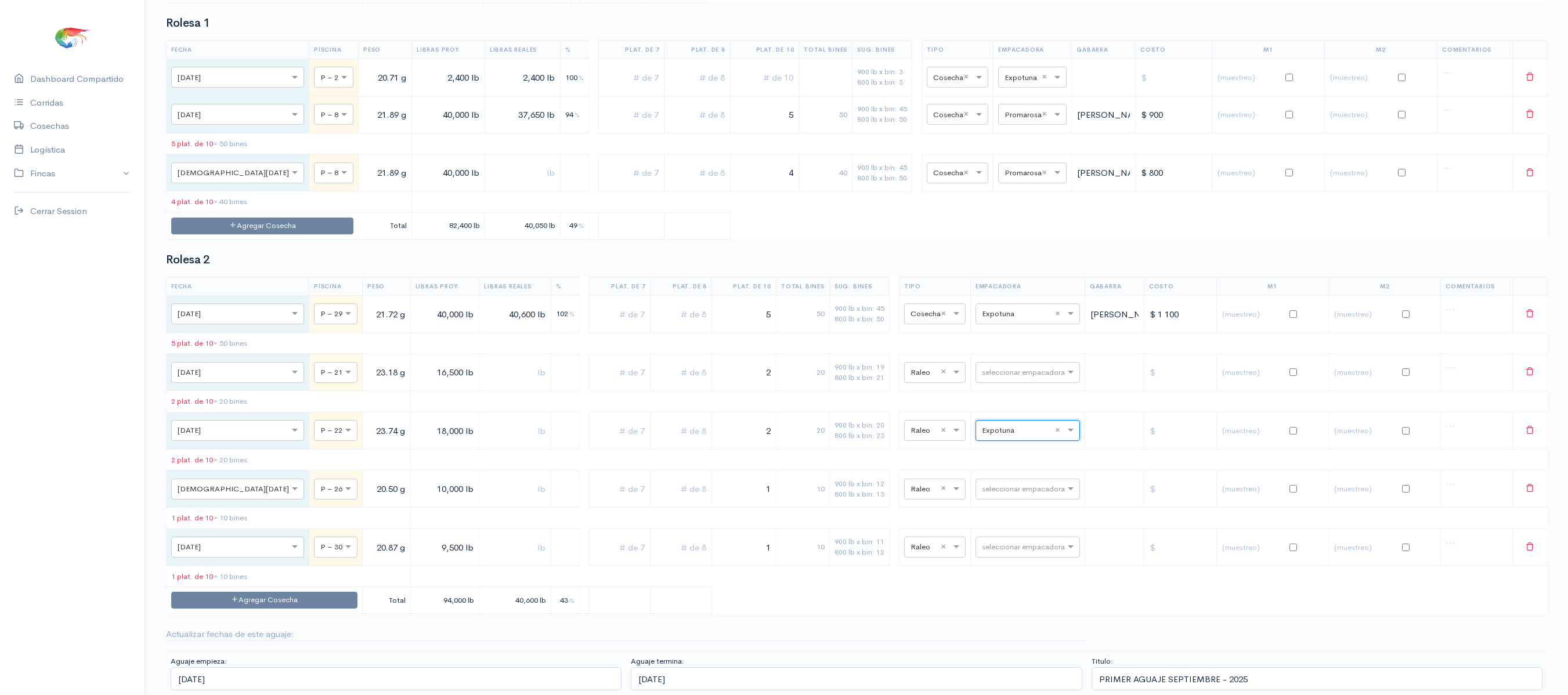
scroll to position [3977, 0]
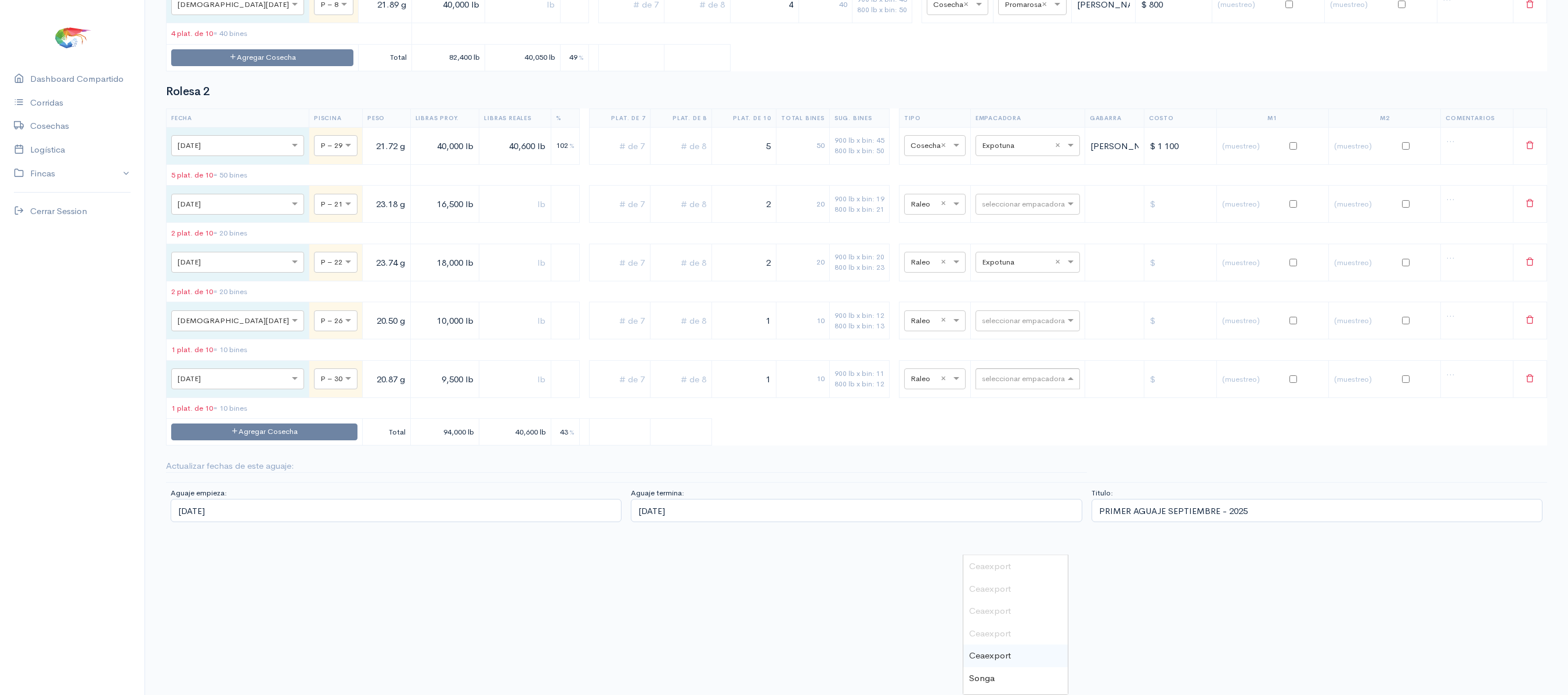
click at [1006, 384] on input "text" at bounding box center [1017, 378] width 71 height 13
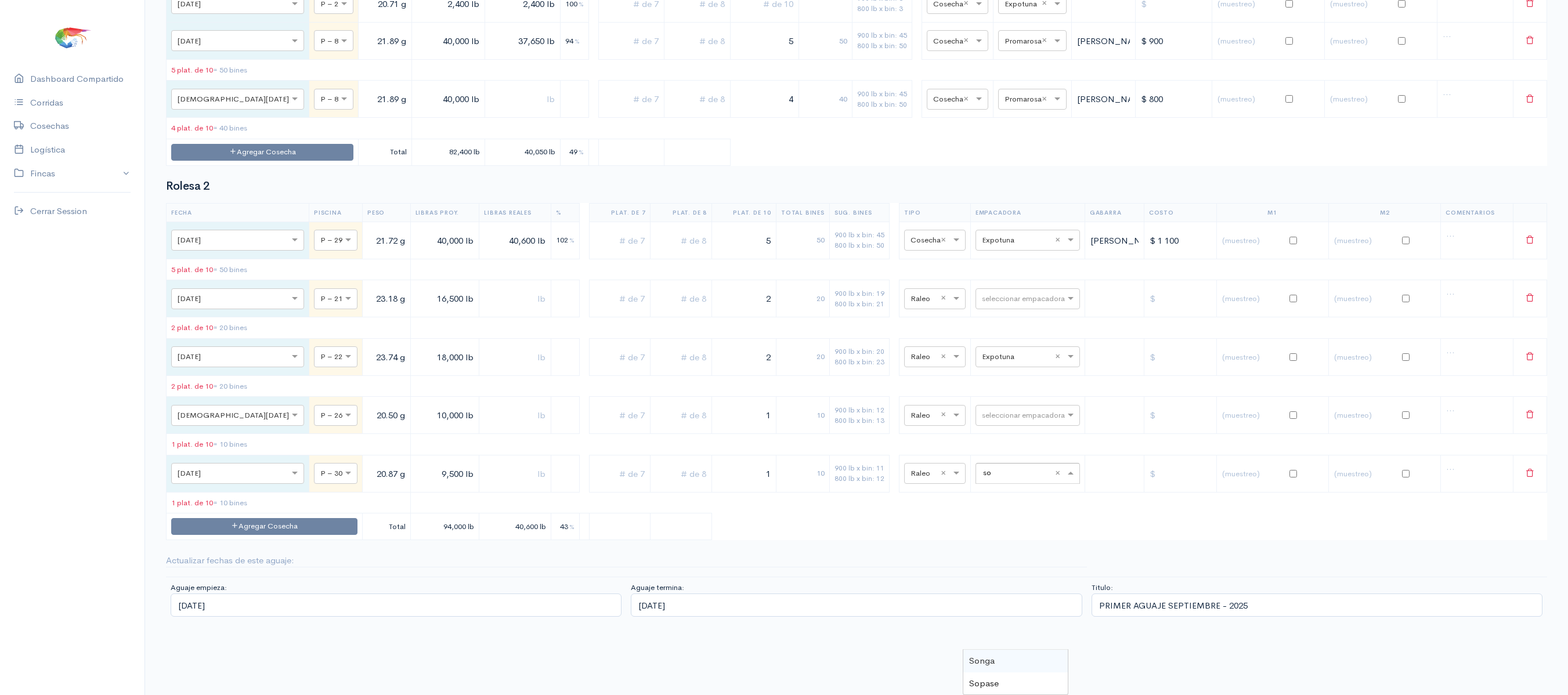
type input "son"
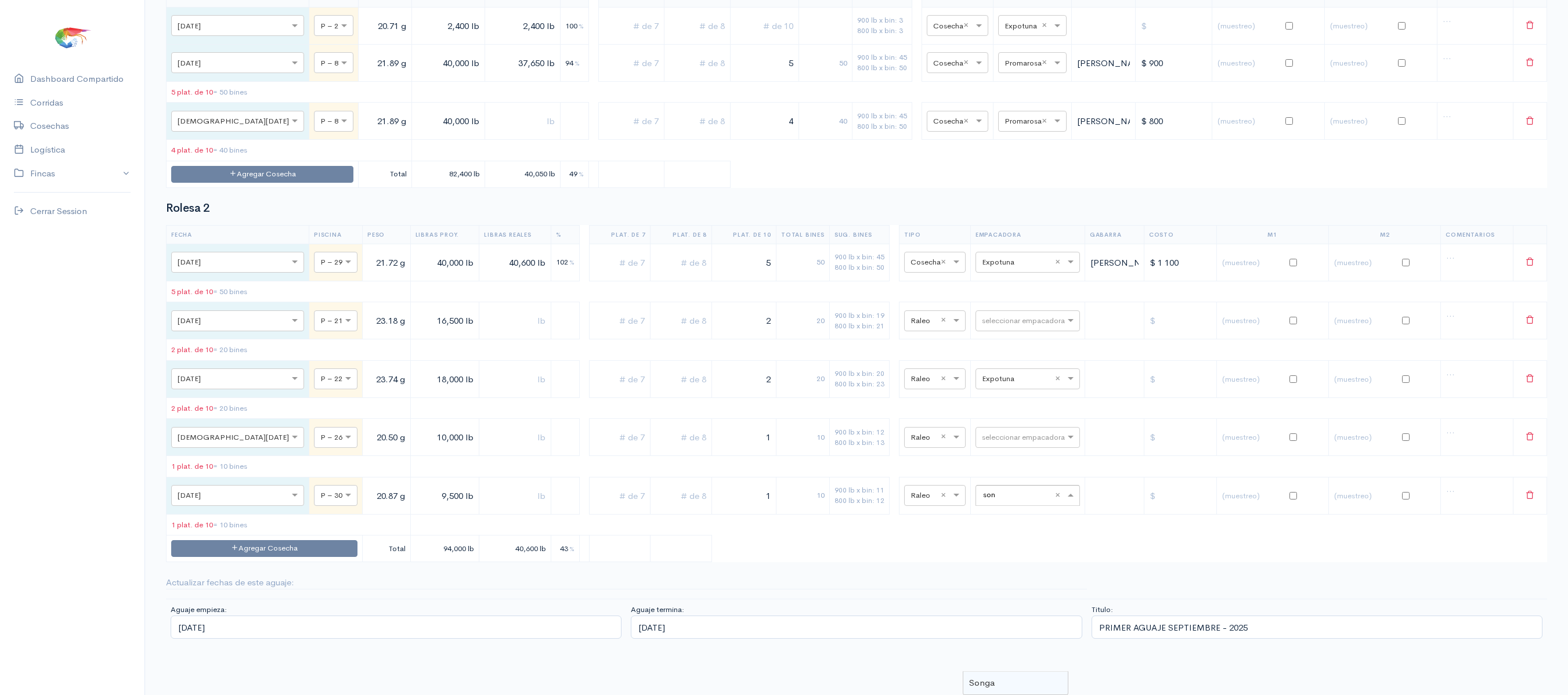
click at [1002, 672] on div "Songa" at bounding box center [1015, 683] width 105 height 23
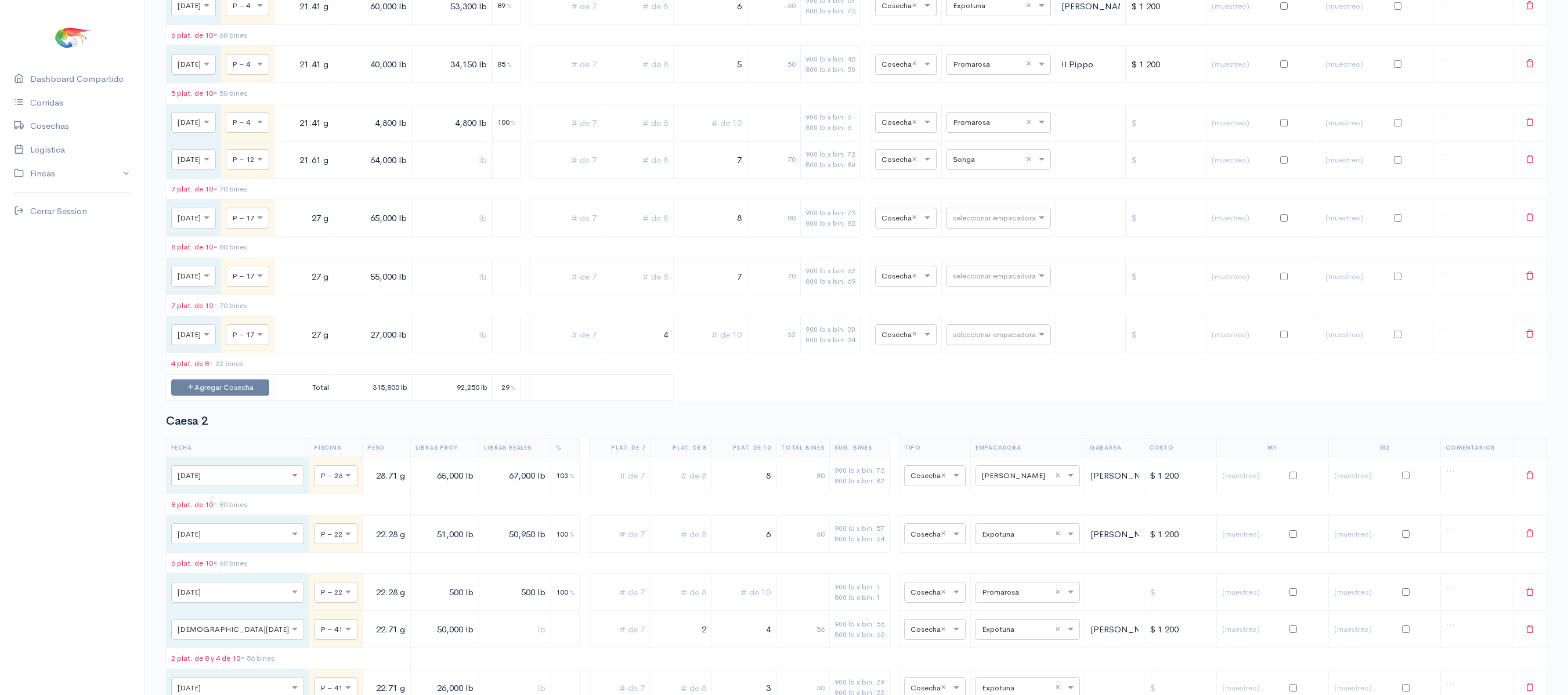
scroll to position [0, 0]
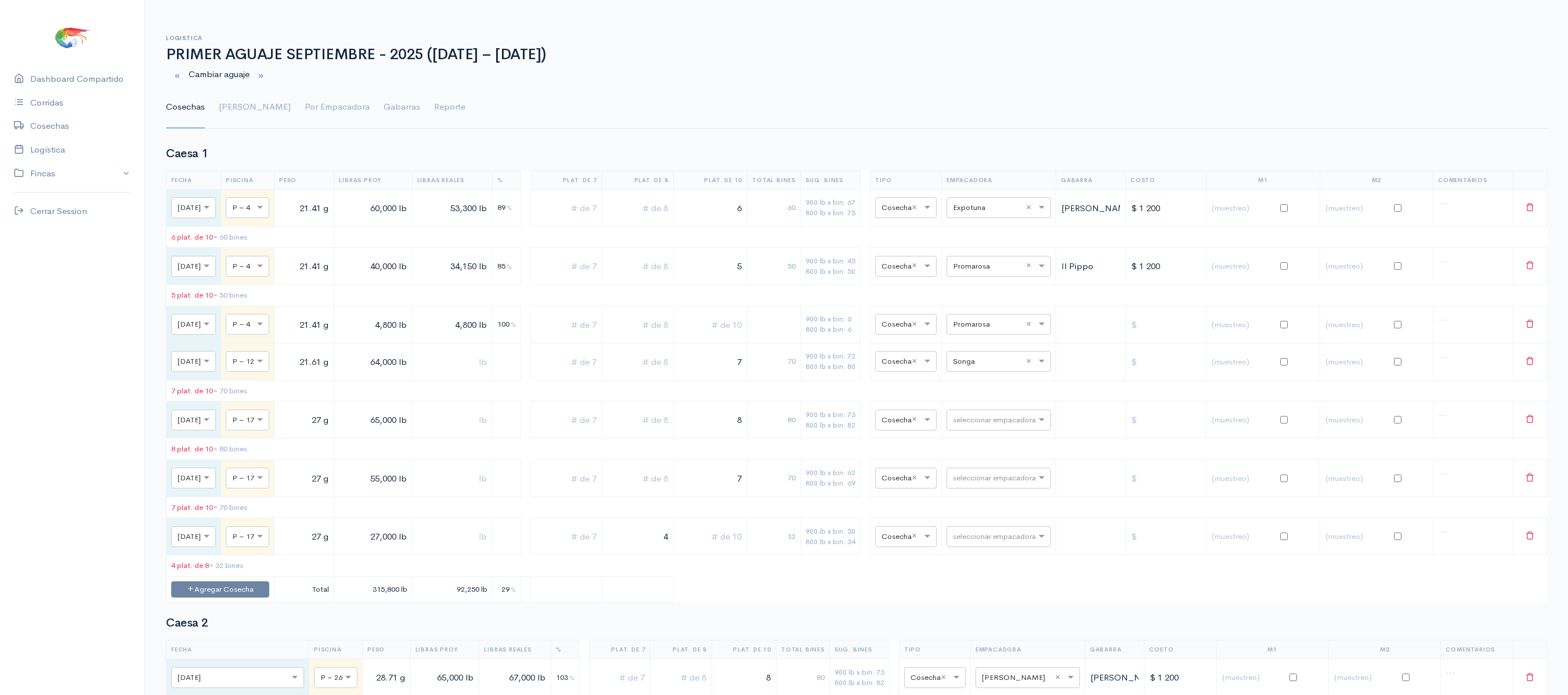
click at [241, 110] on ul "Cosechas [PERSON_NAME] Por Empacadora Gabarras Reporte" at bounding box center [856, 107] width 1381 height 42
click at [222, 114] on link "[PERSON_NAME]" at bounding box center [255, 107] width 72 height 42
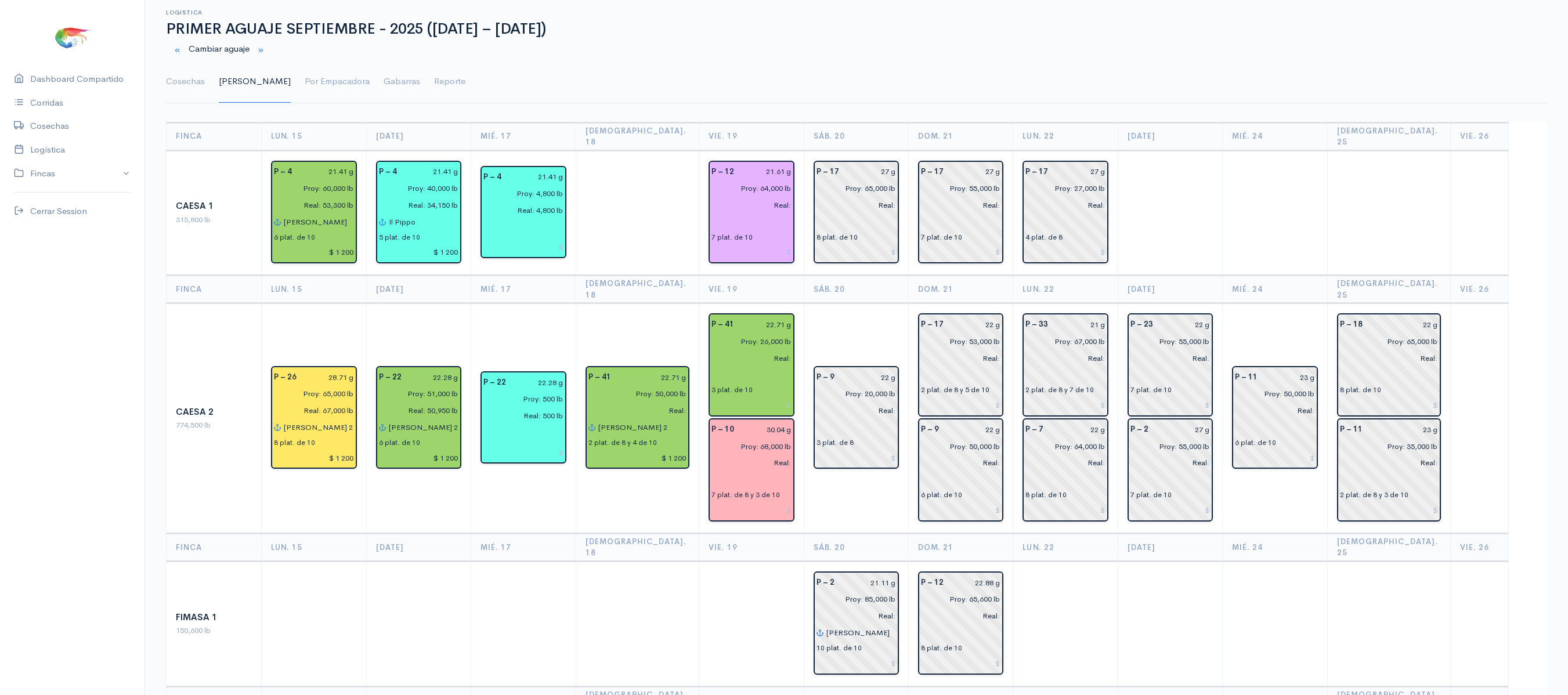
scroll to position [24, 0]
click at [305, 88] on link "Por Empacadora" at bounding box center [337, 83] width 65 height 42
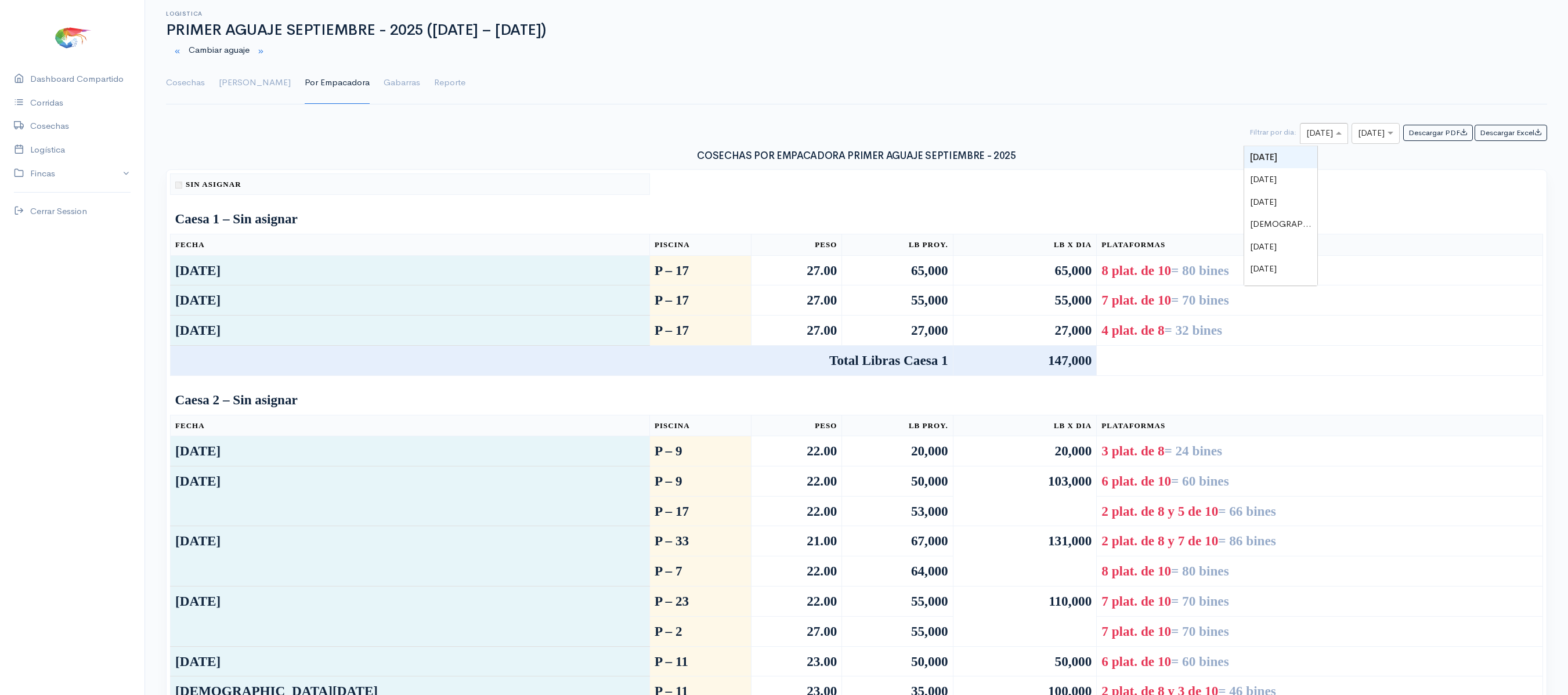
click at [1306, 130] on input "text" at bounding box center [1313, 134] width 14 height 14
type input "20"
click at [1300, 136] on div at bounding box center [1323, 134] width 47 height 14
type input "19"
click at [1358, 134] on input "text" at bounding box center [1365, 134] width 14 height 14
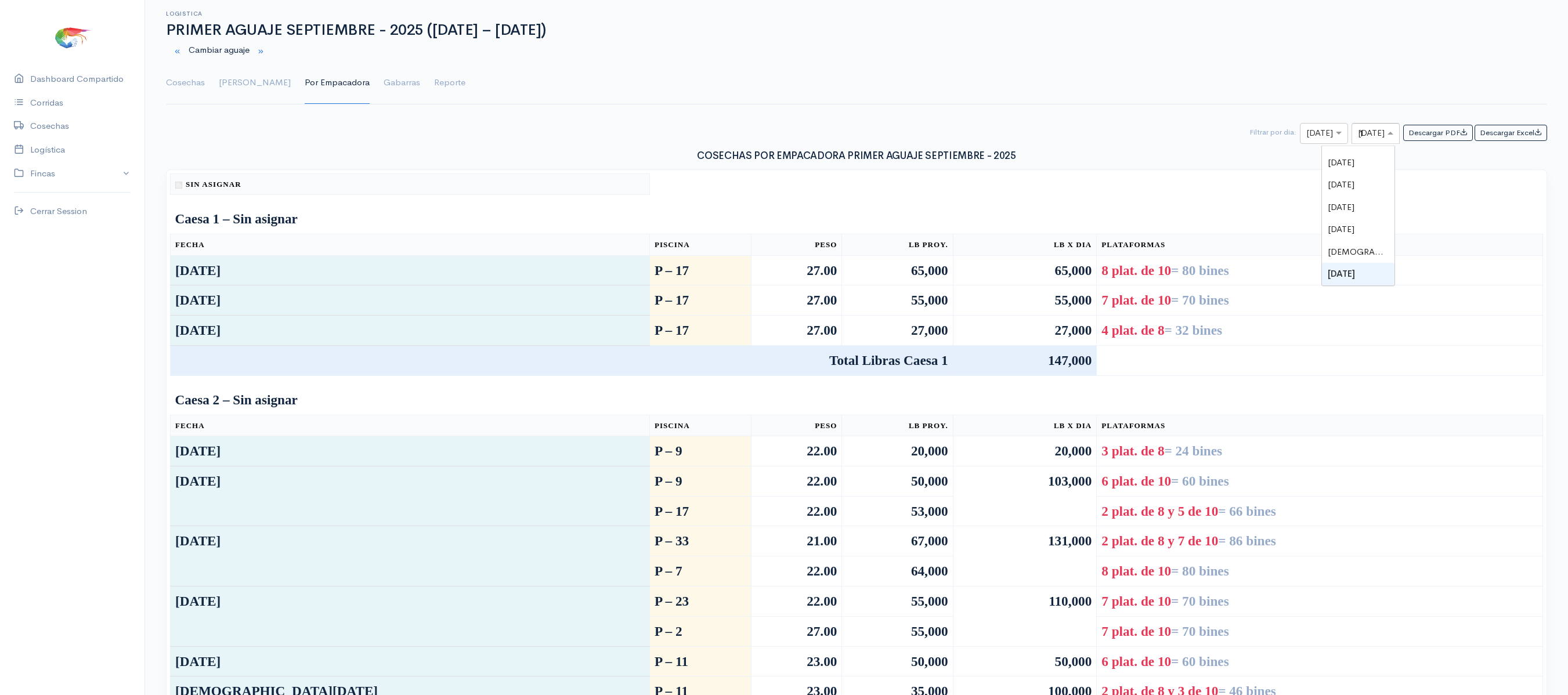
scroll to position [0, 0]
type input "19"
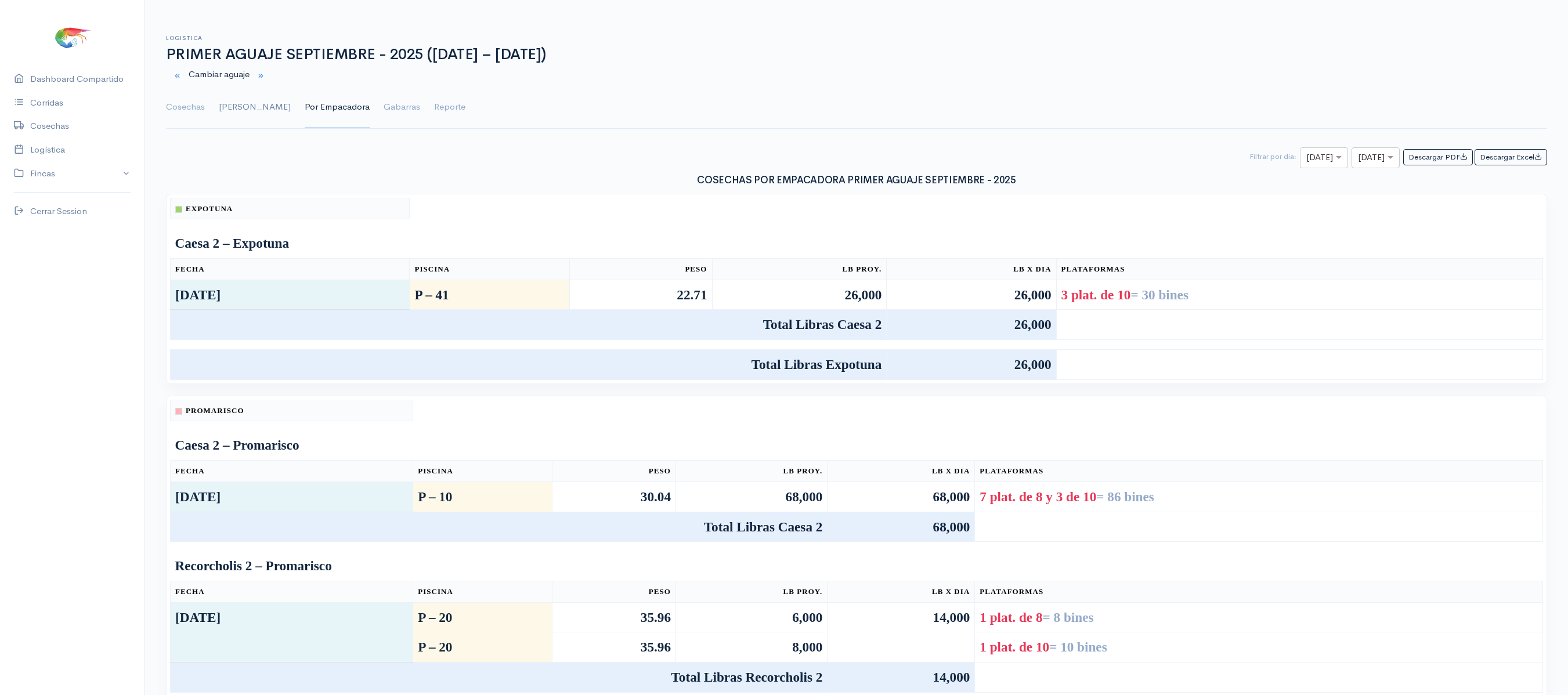
click at [220, 110] on link "[PERSON_NAME]" at bounding box center [255, 107] width 72 height 42
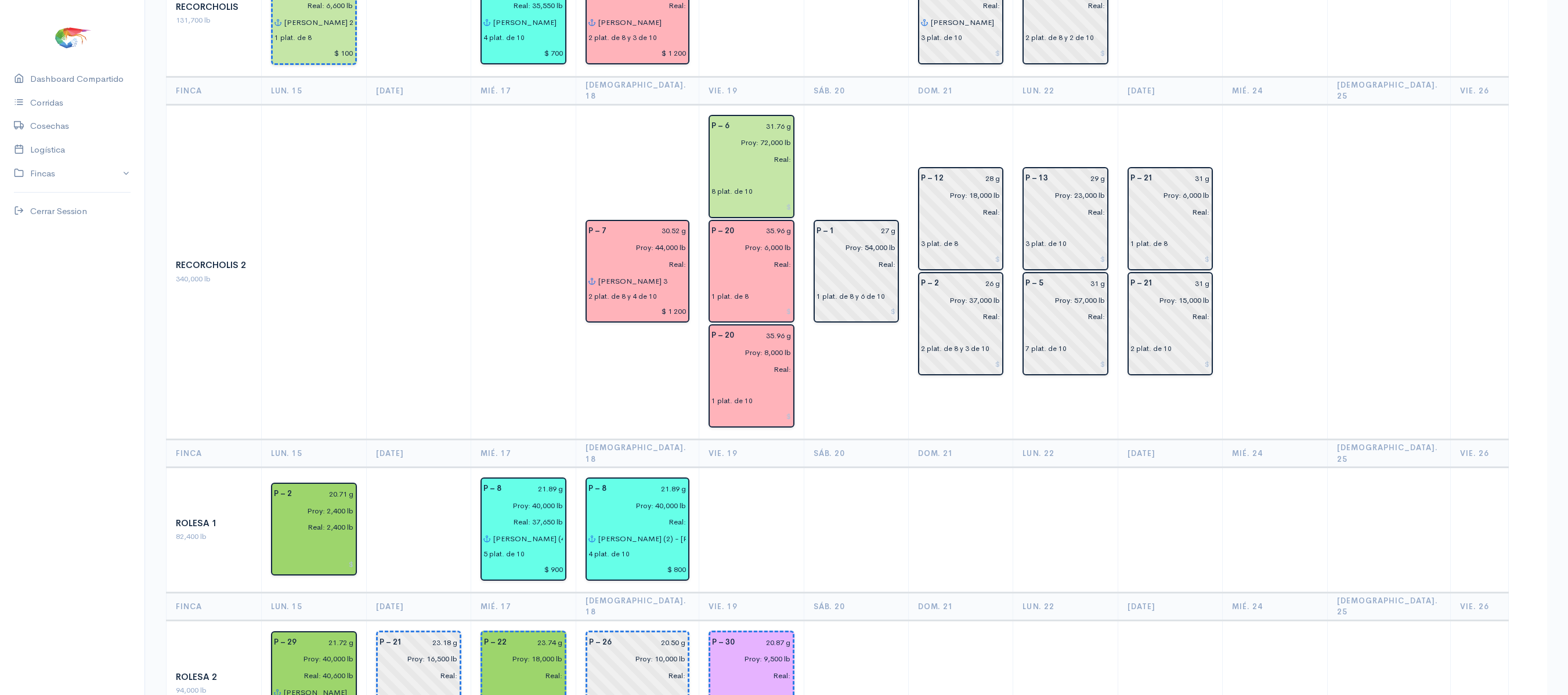
scroll to position [1475, 0]
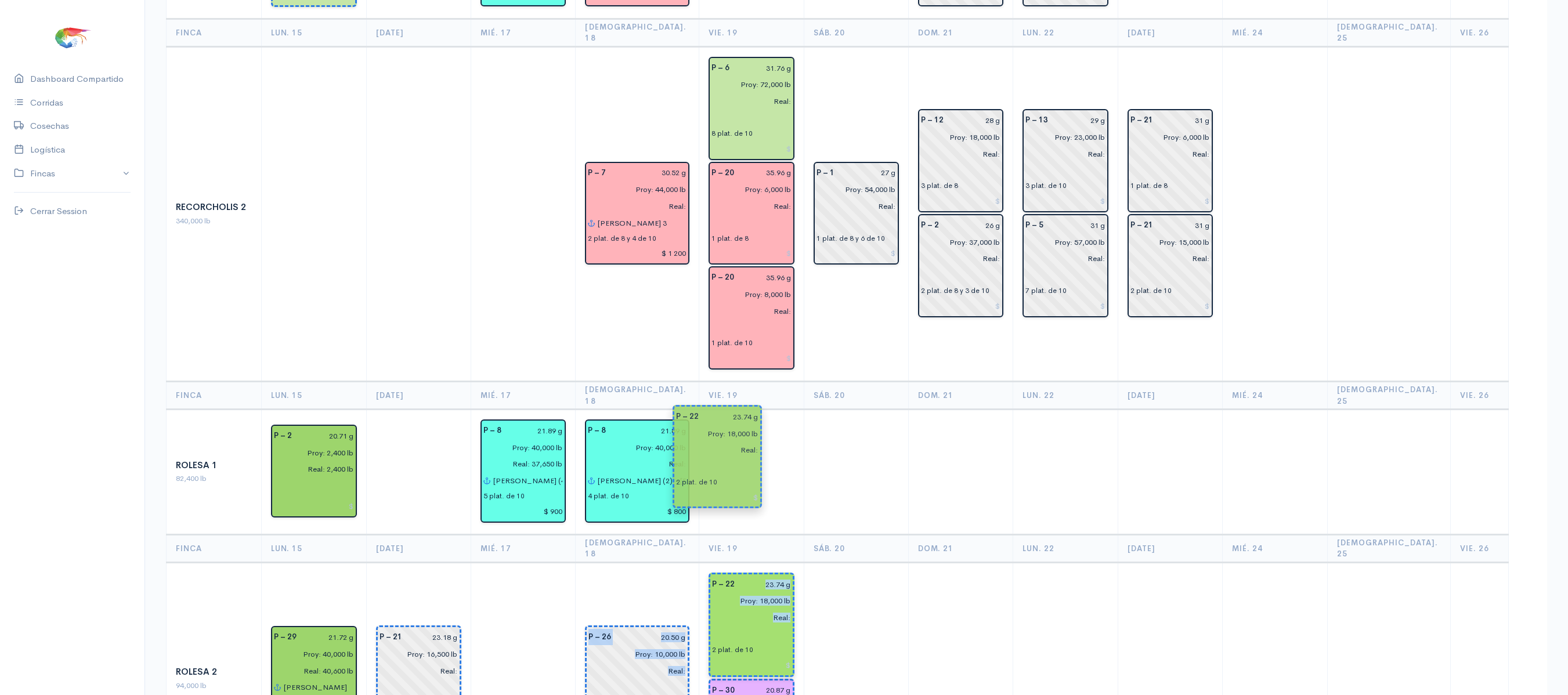
drag, startPoint x: 526, startPoint y: 493, endPoint x: 716, endPoint y: 464, distance: 192.2
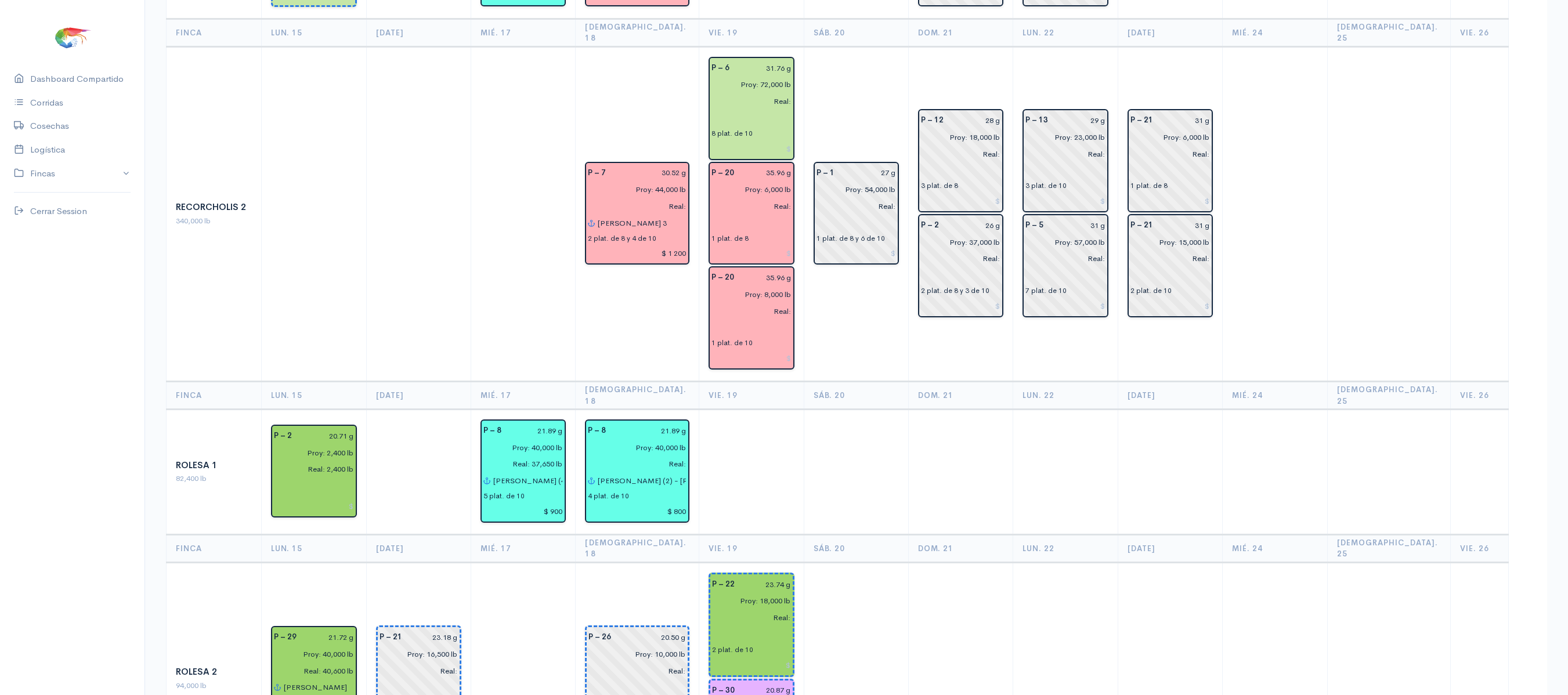
click at [847, 562] on td at bounding box center [856, 678] width 105 height 233
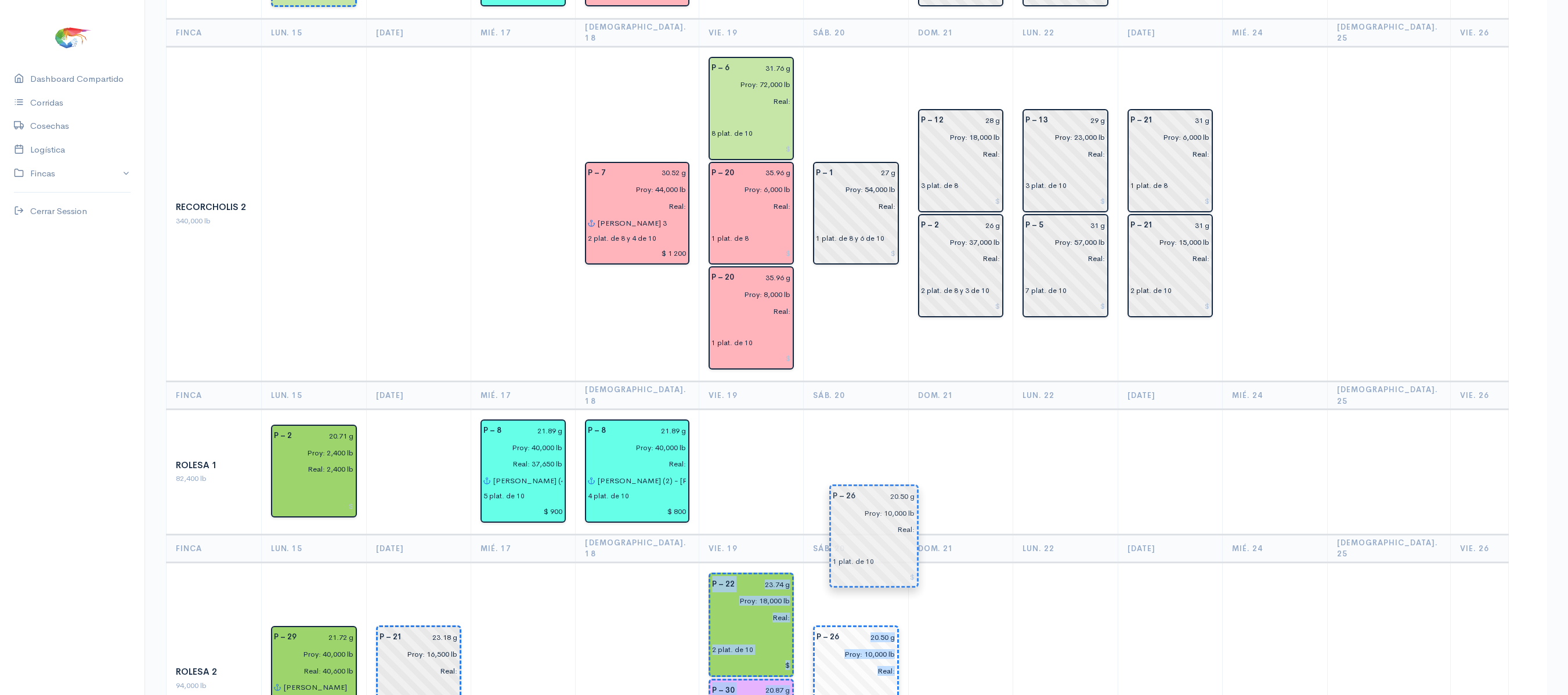
drag, startPoint x: 608, startPoint y: 536, endPoint x: 849, endPoint y: 532, distance: 241.0
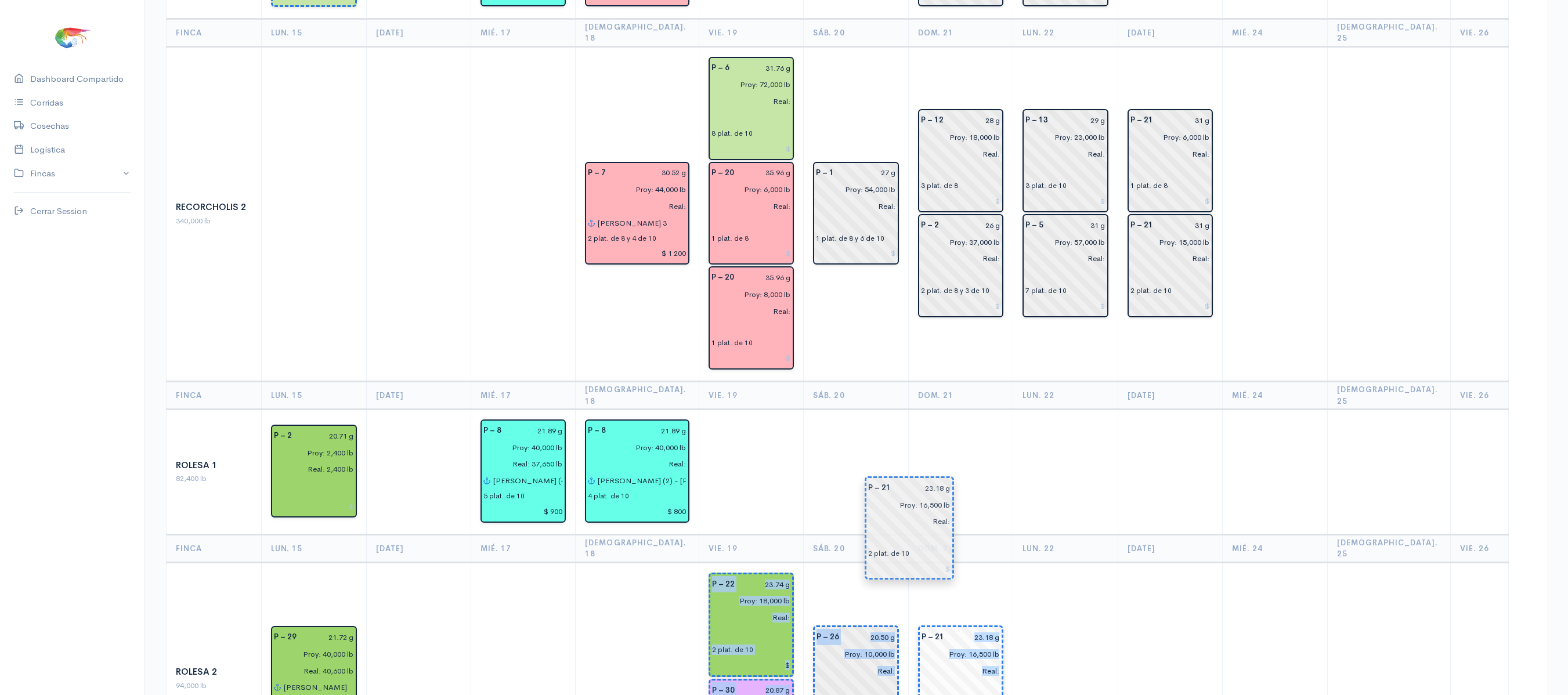
drag, startPoint x: 434, startPoint y: 539, endPoint x: 933, endPoint y: 530, distance: 499.1
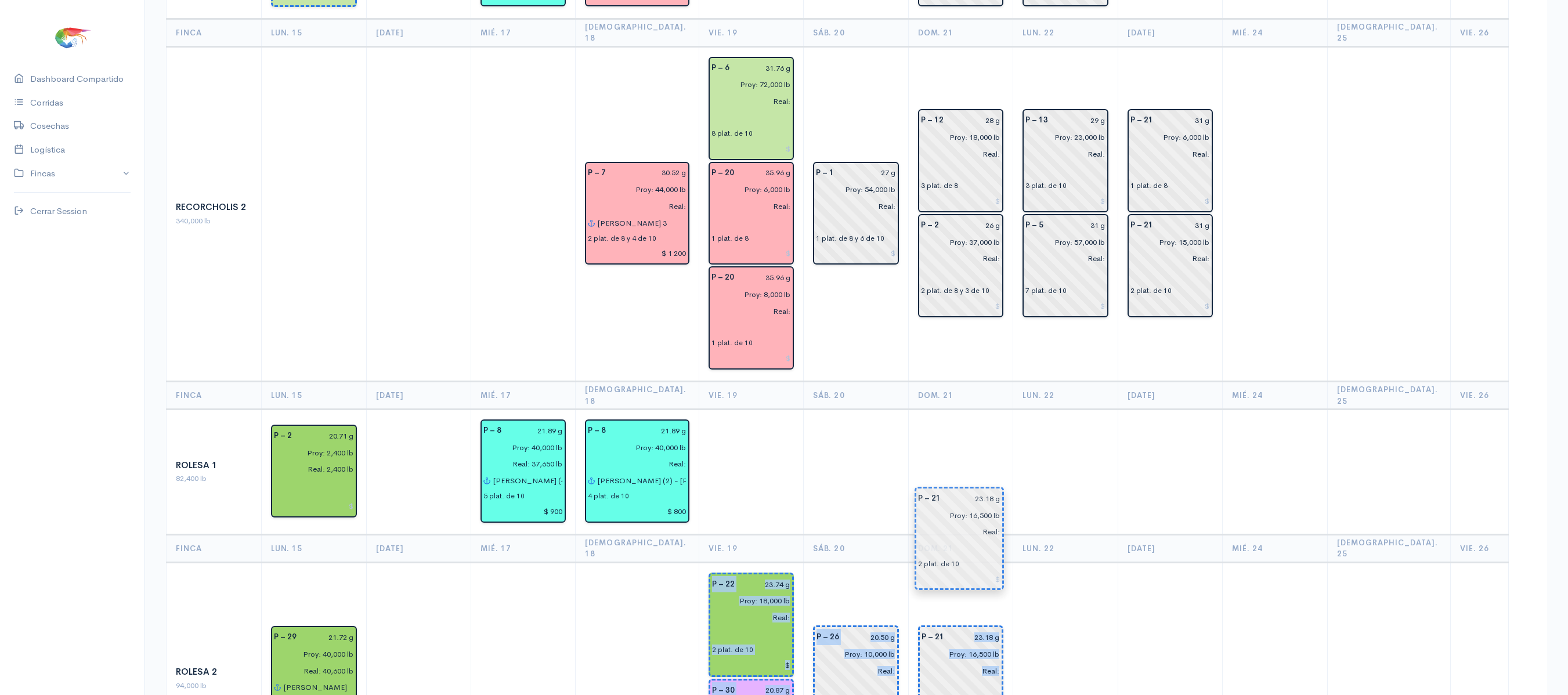
click at [946, 562] on td "P – 21 23.18 g Proy: 16,500 lb Real: 2 plat. de 10" at bounding box center [960, 678] width 105 height 233
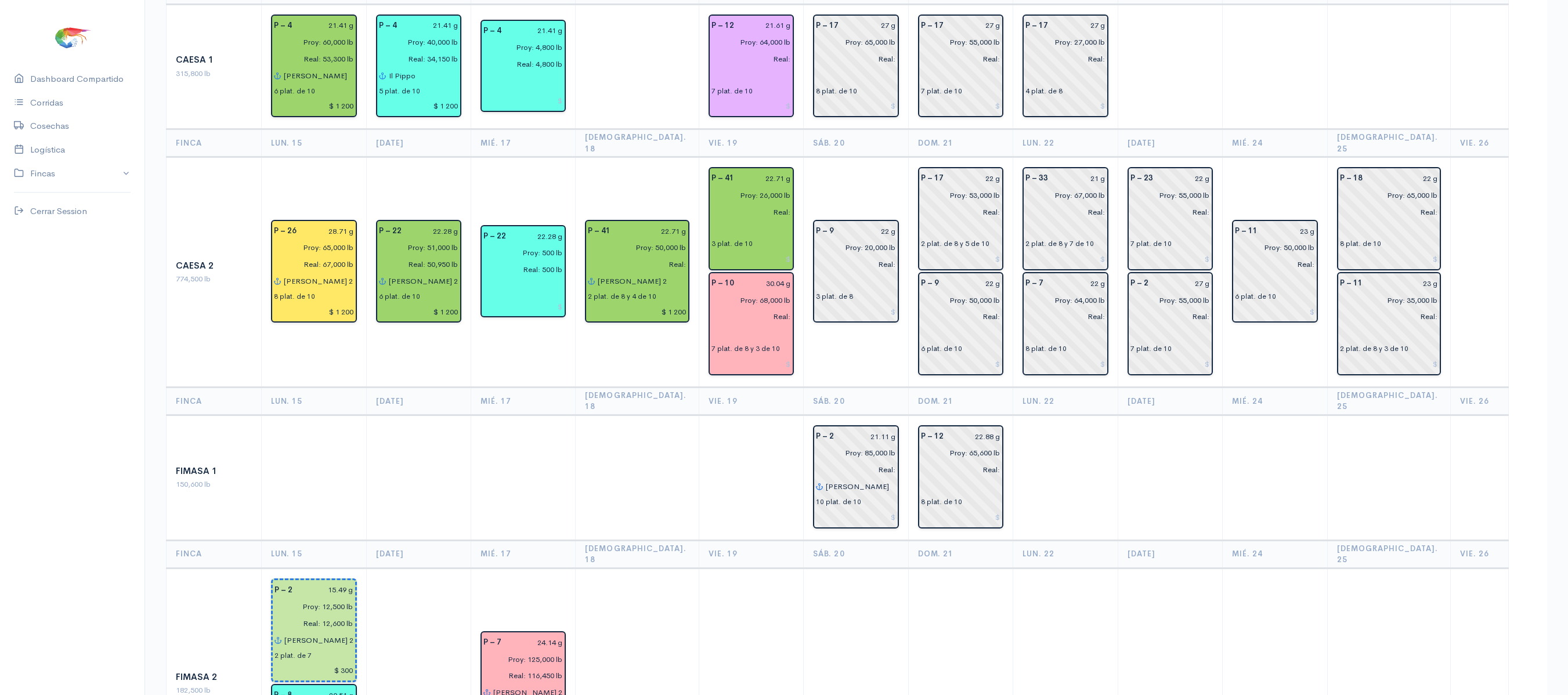
scroll to position [0, 0]
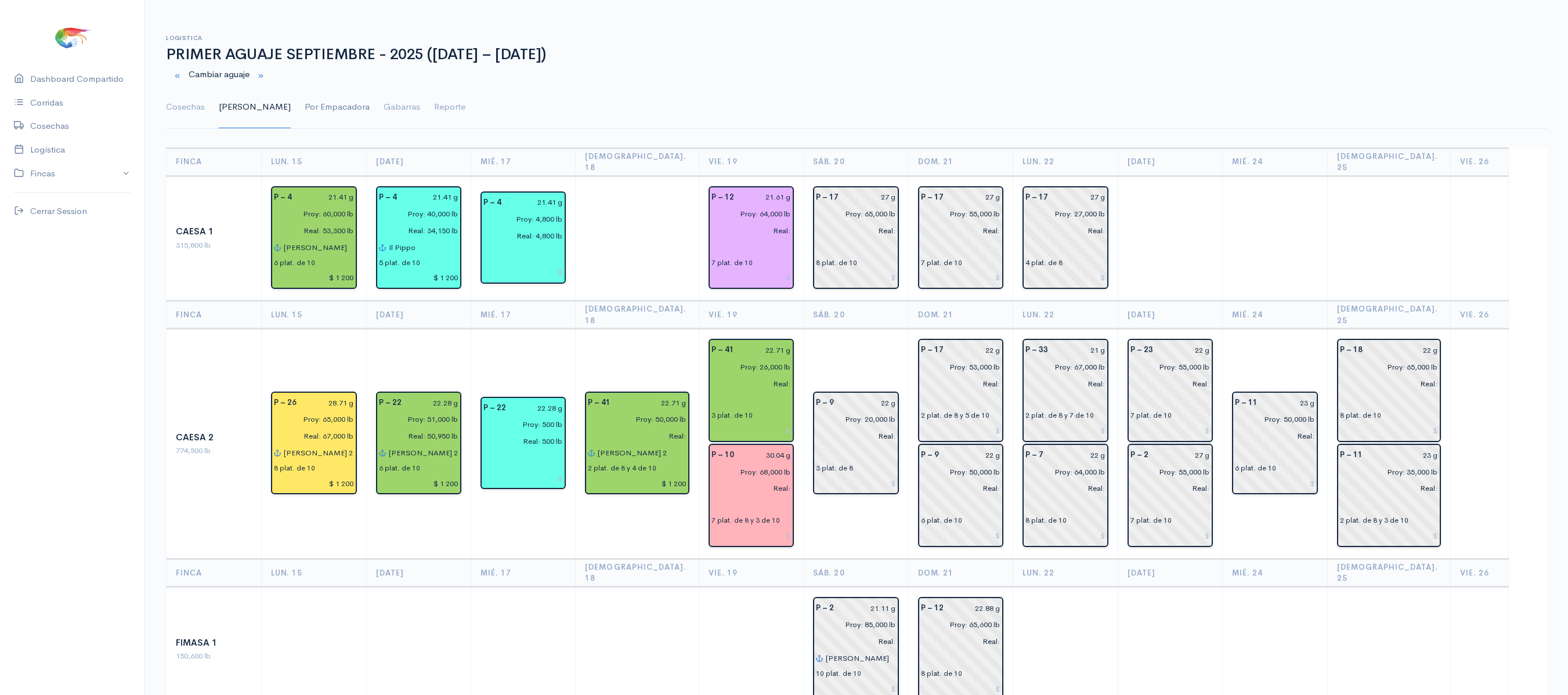
click at [305, 109] on link "Por Empacadora" at bounding box center [337, 107] width 65 height 42
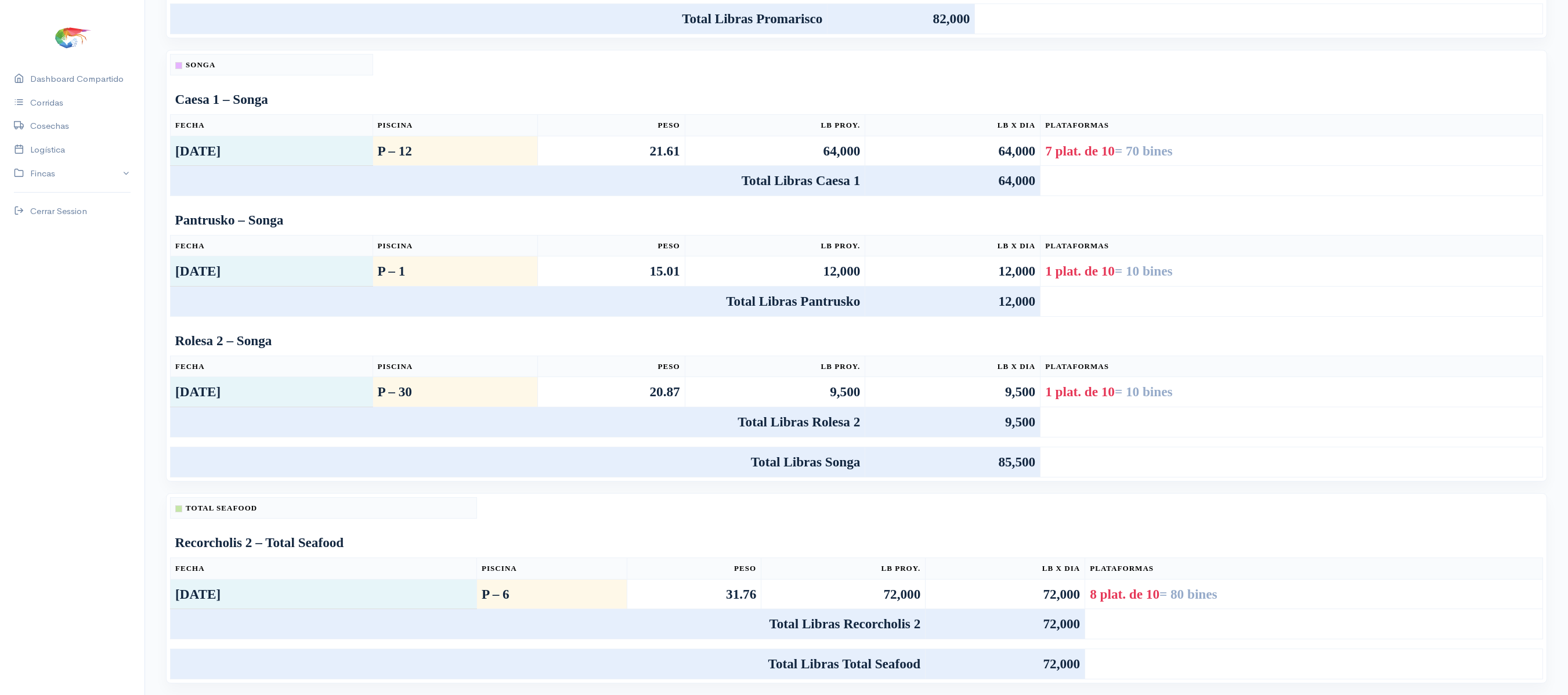
scroll to position [854, 0]
